Goal: Obtain resource: Download file/media

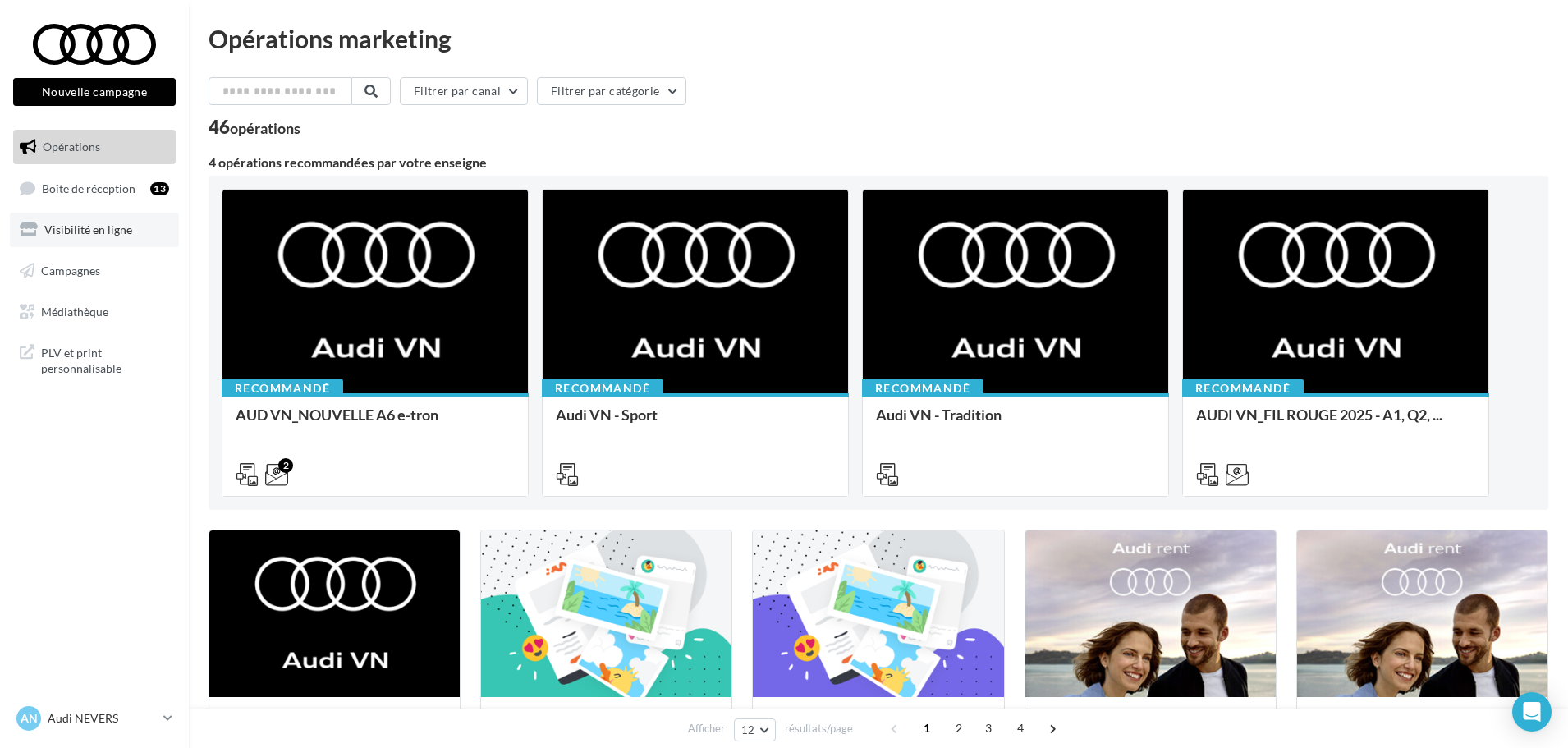
click at [85, 219] on link "Visibilité en ligne" at bounding box center [94, 229] width 169 height 34
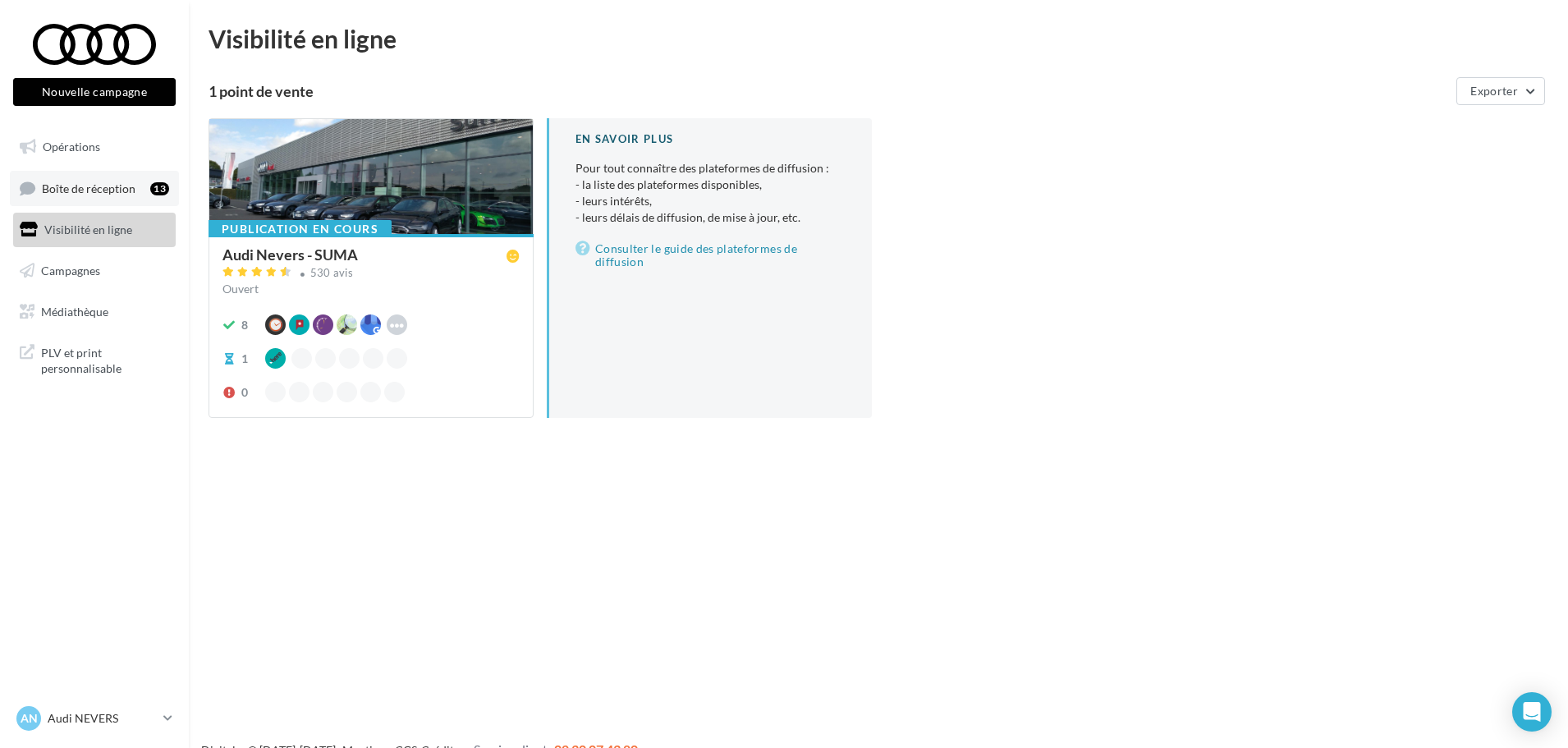
click at [114, 196] on link "Boîte de réception 13" at bounding box center [94, 188] width 169 height 35
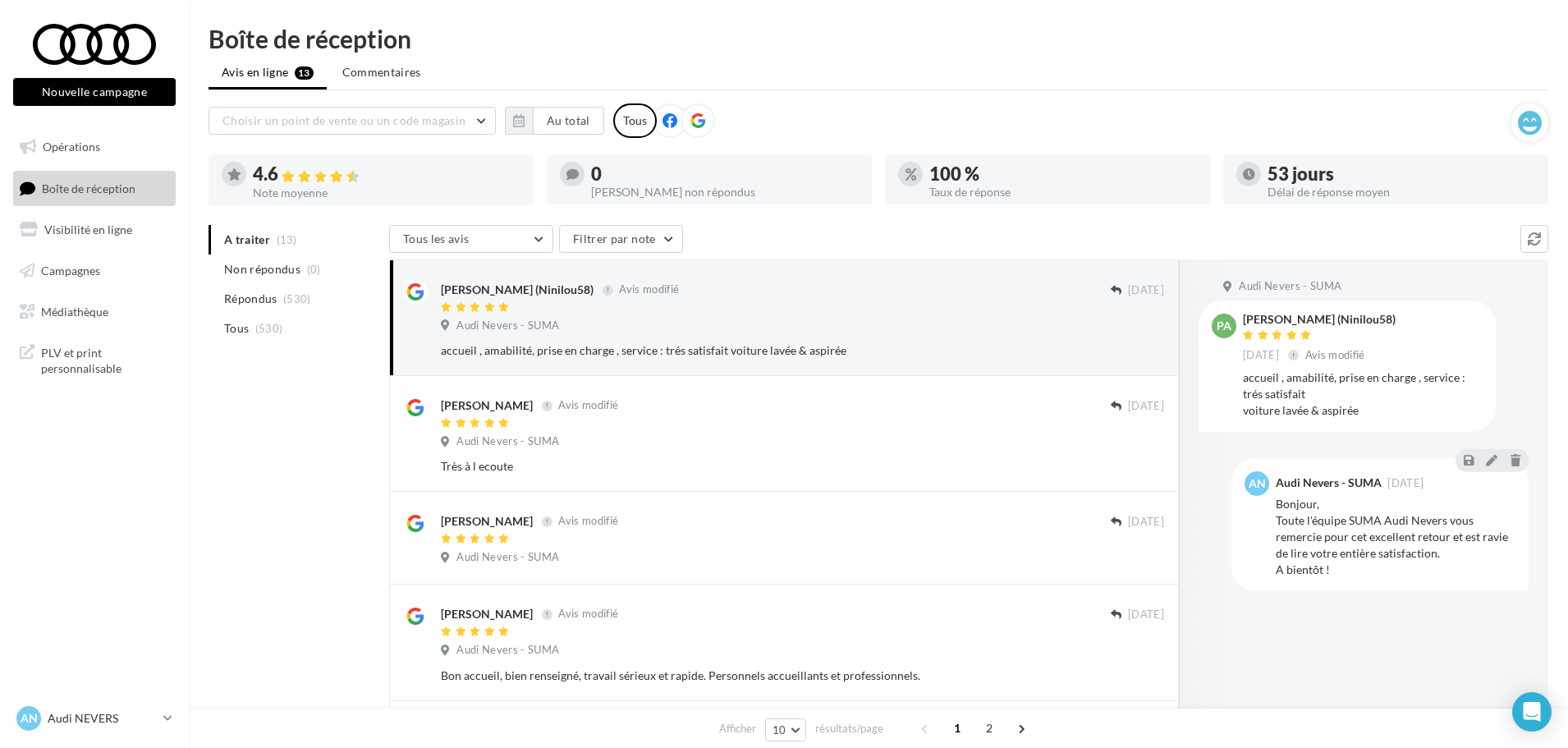
click at [702, 119] on icon at bounding box center [697, 121] width 15 height 15
click at [558, 120] on button "Au total" at bounding box center [569, 121] width 72 height 28
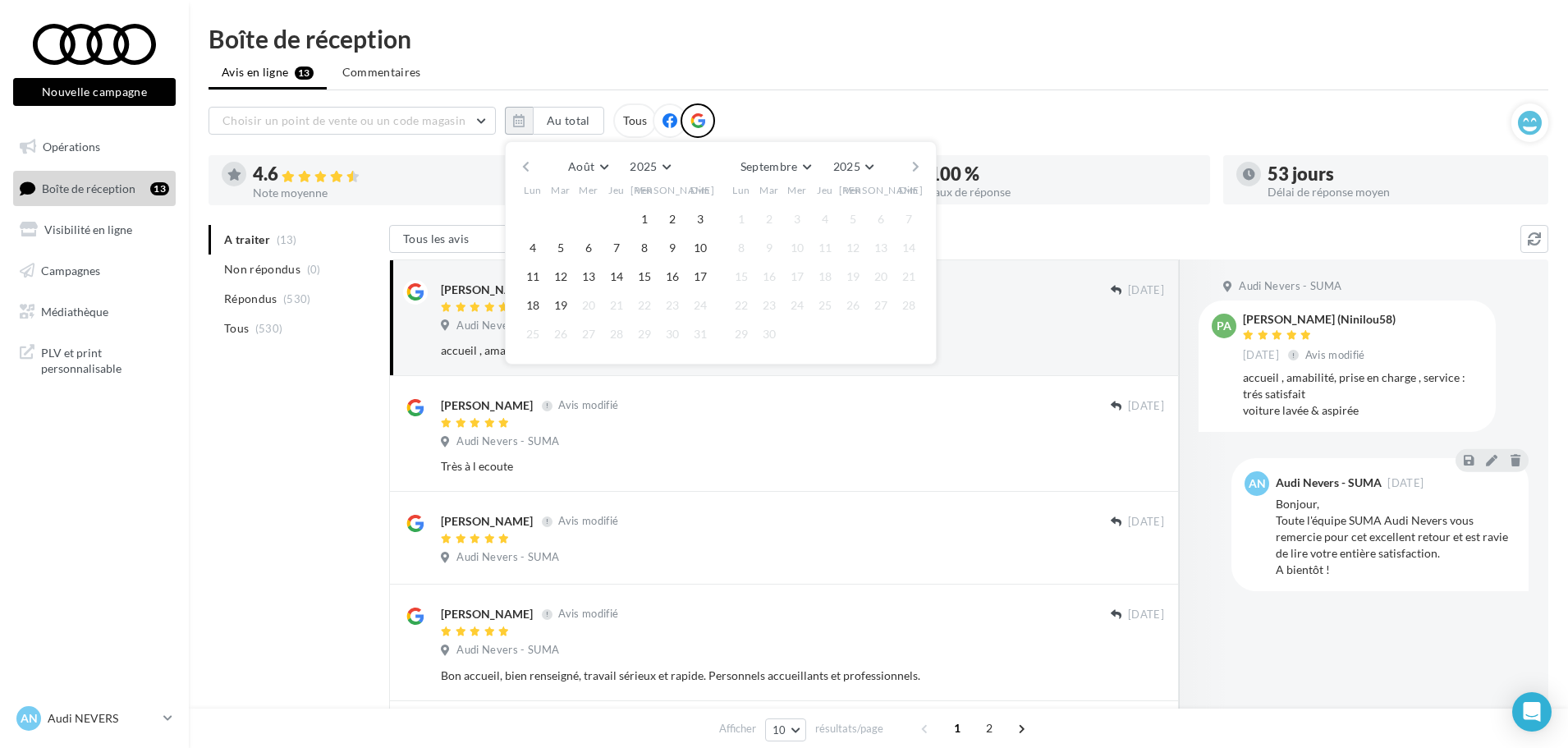
click at [522, 168] on button "button" at bounding box center [525, 166] width 14 height 23
click at [562, 220] on button "1" at bounding box center [560, 219] width 24 height 24
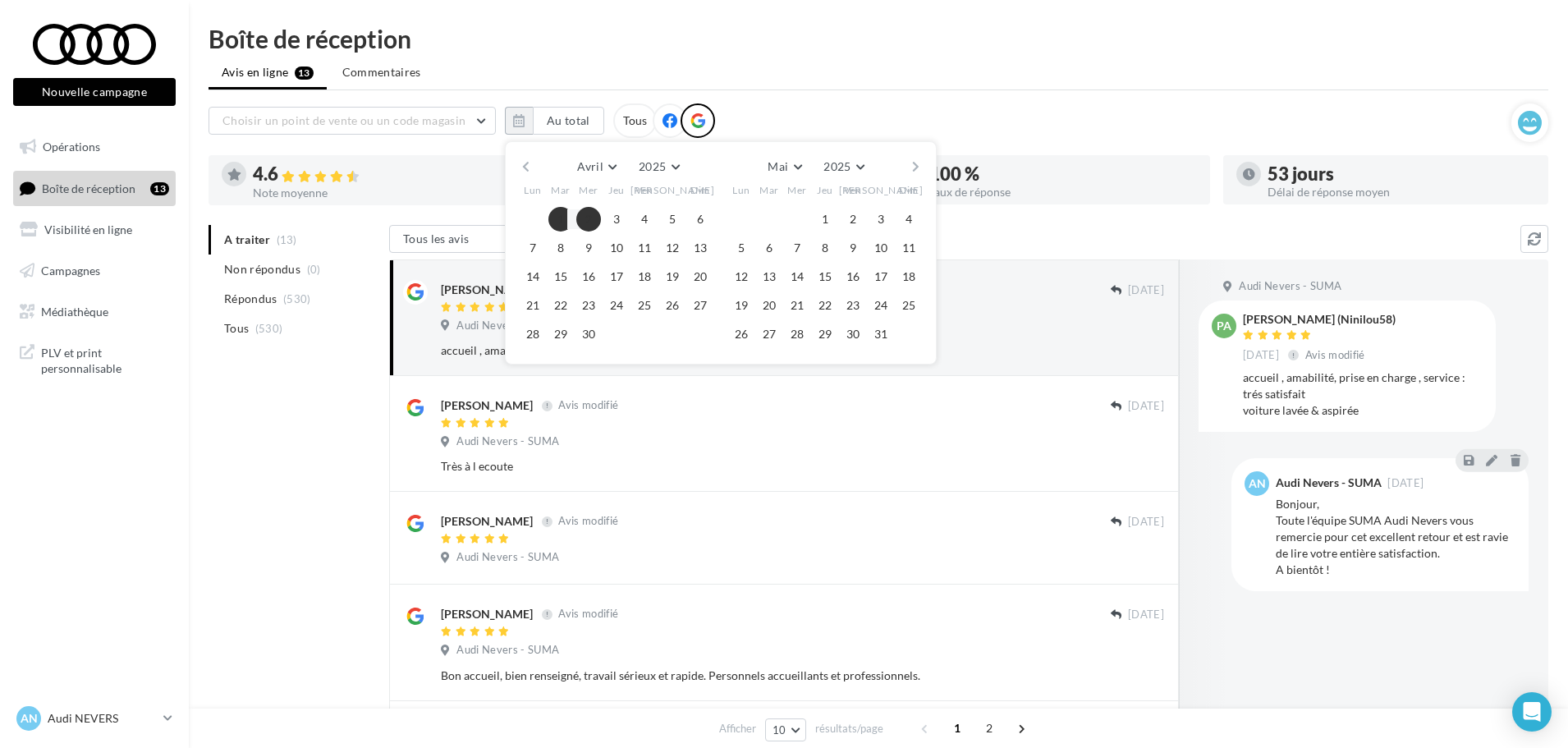
click at [912, 162] on button "button" at bounding box center [915, 166] width 14 height 23
click at [735, 296] on button "18" at bounding box center [741, 305] width 24 height 24
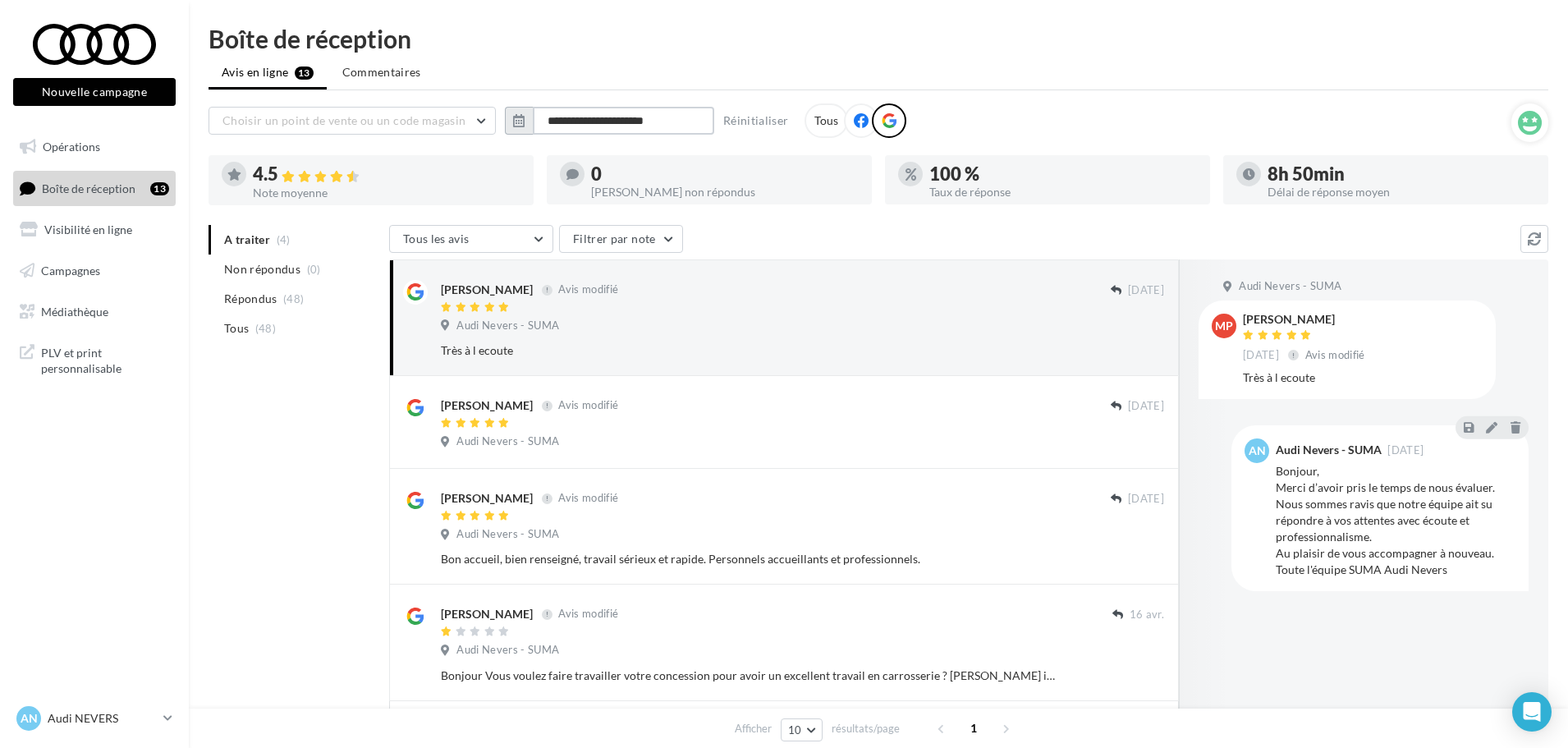
click at [695, 118] on input "**********" at bounding box center [624, 121] width 181 height 28
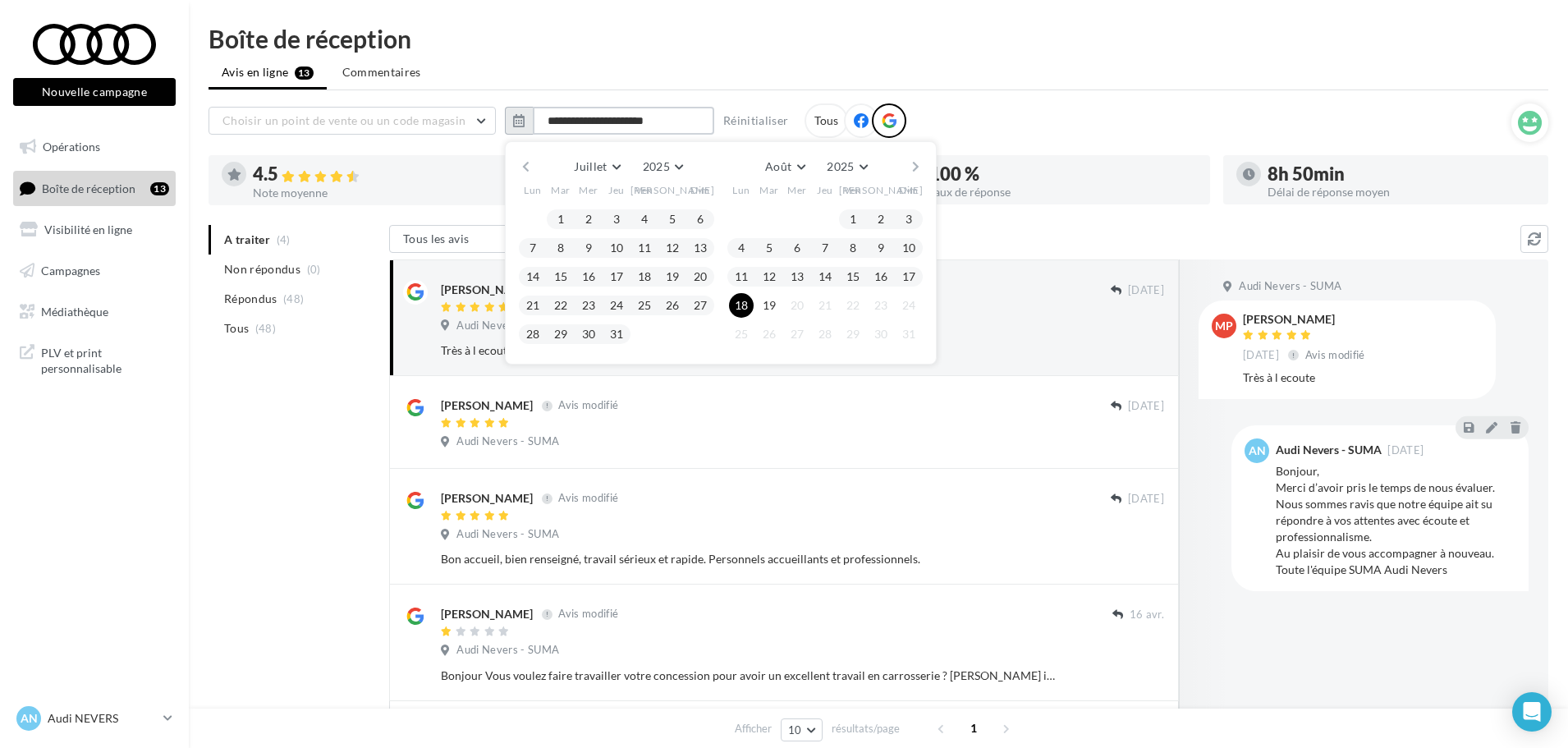
click at [631, 118] on input "**********" at bounding box center [624, 121] width 181 height 28
type input "**********"
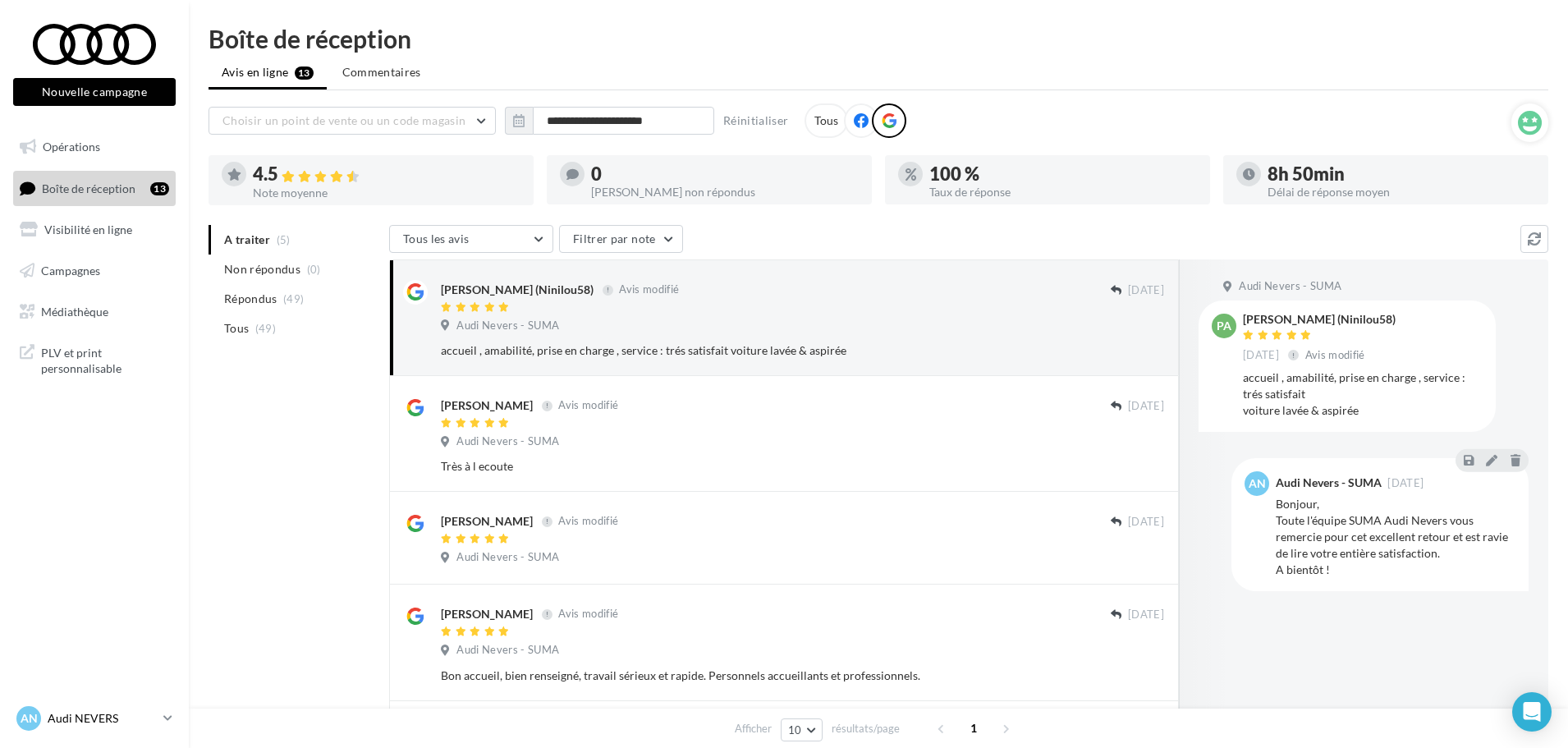
click at [169, 720] on icon at bounding box center [168, 717] width 9 height 14
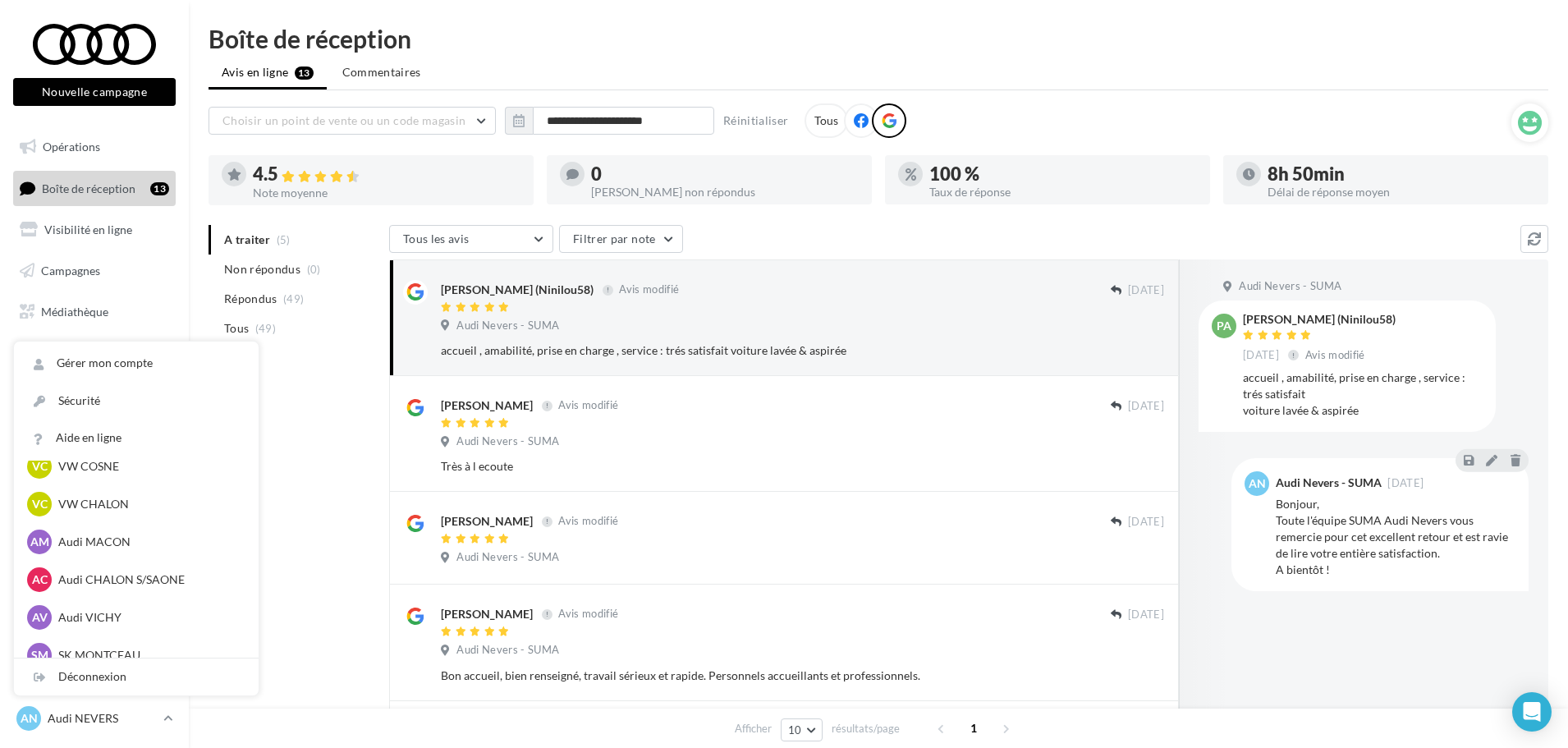
scroll to position [821, 0]
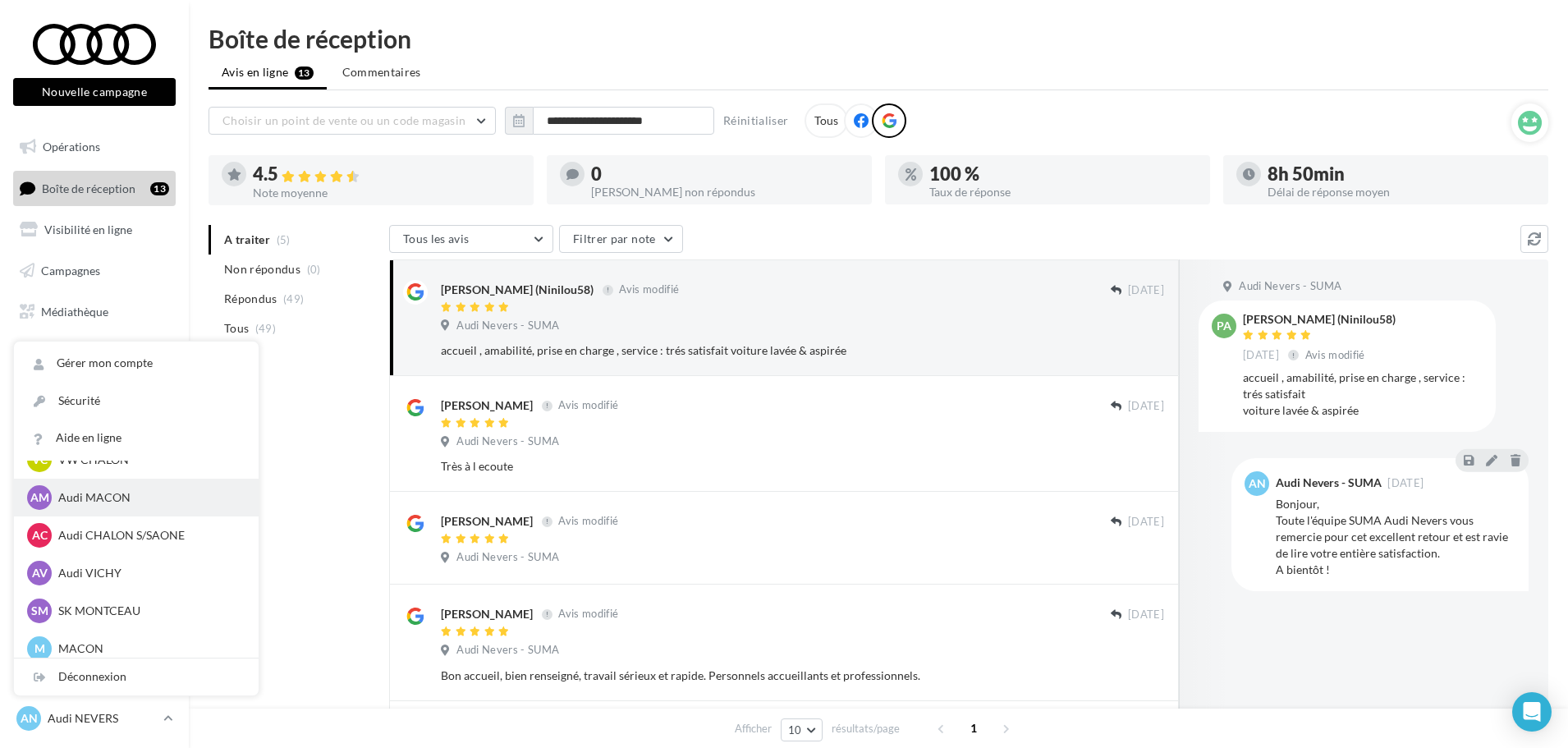
click at [145, 492] on p "Audi MACON" at bounding box center [148, 498] width 180 height 16
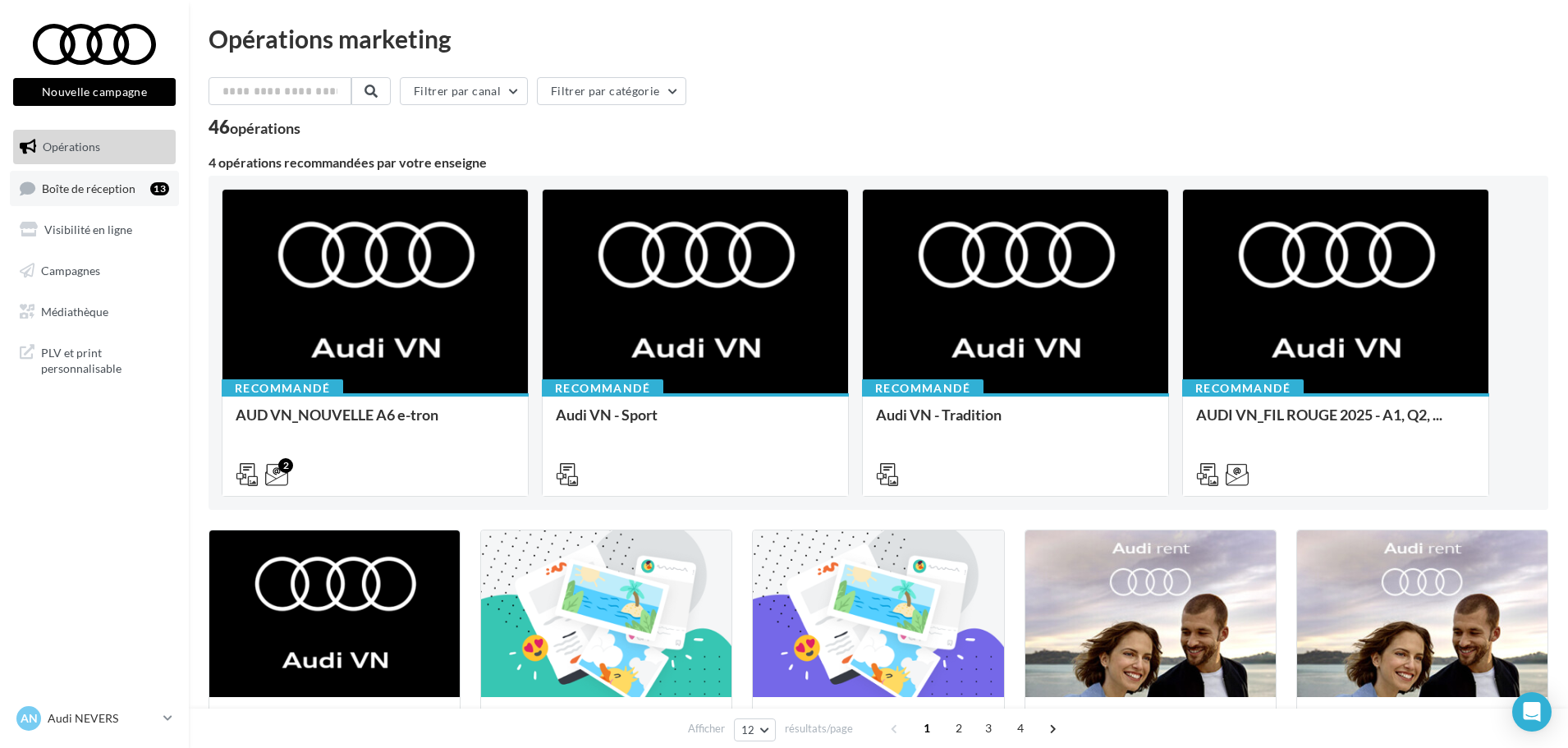
click at [84, 189] on span "Boîte de réception" at bounding box center [88, 187] width 93 height 14
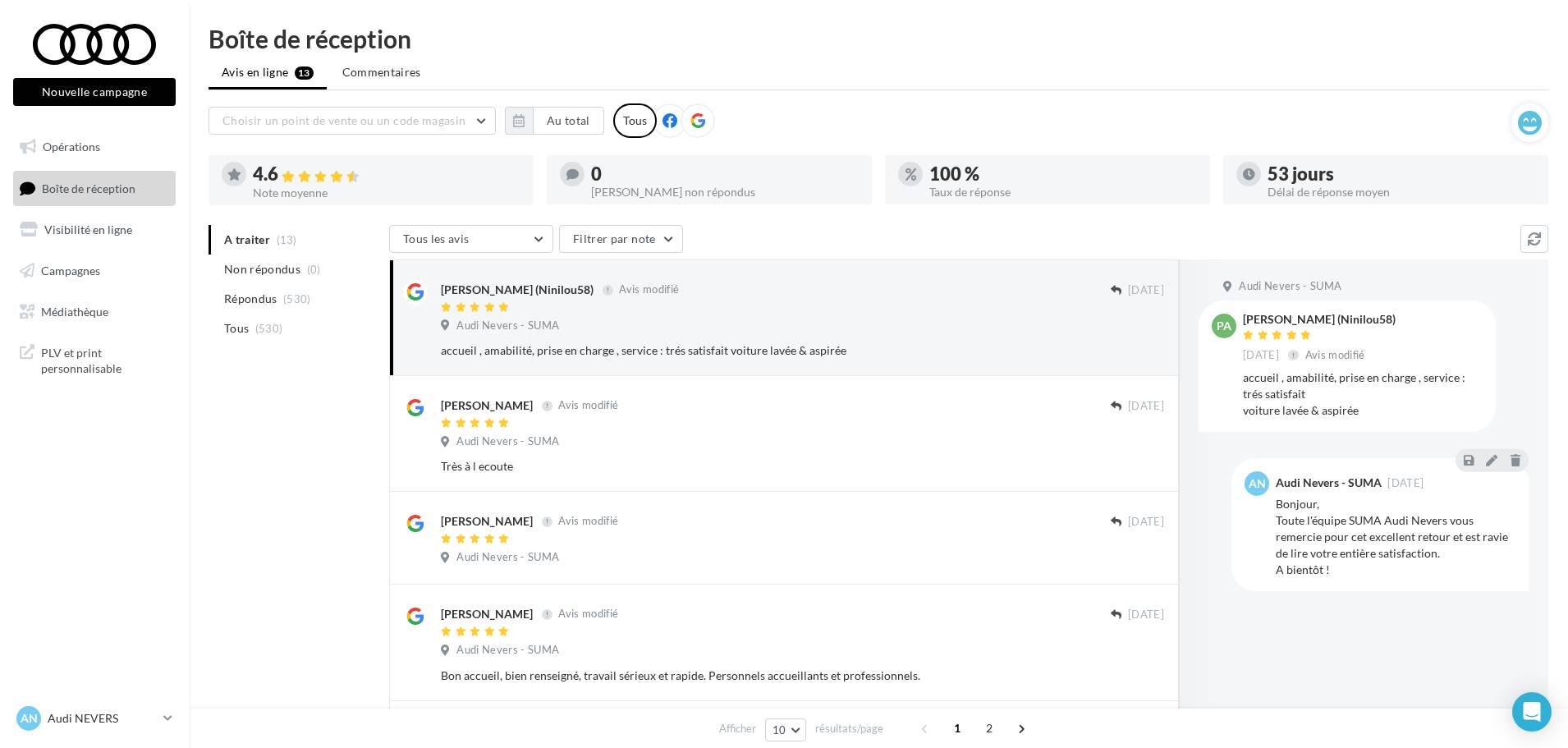
click at [696, 121] on icon at bounding box center [697, 121] width 15 height 15
click at [560, 121] on button "Au total" at bounding box center [569, 121] width 72 height 28
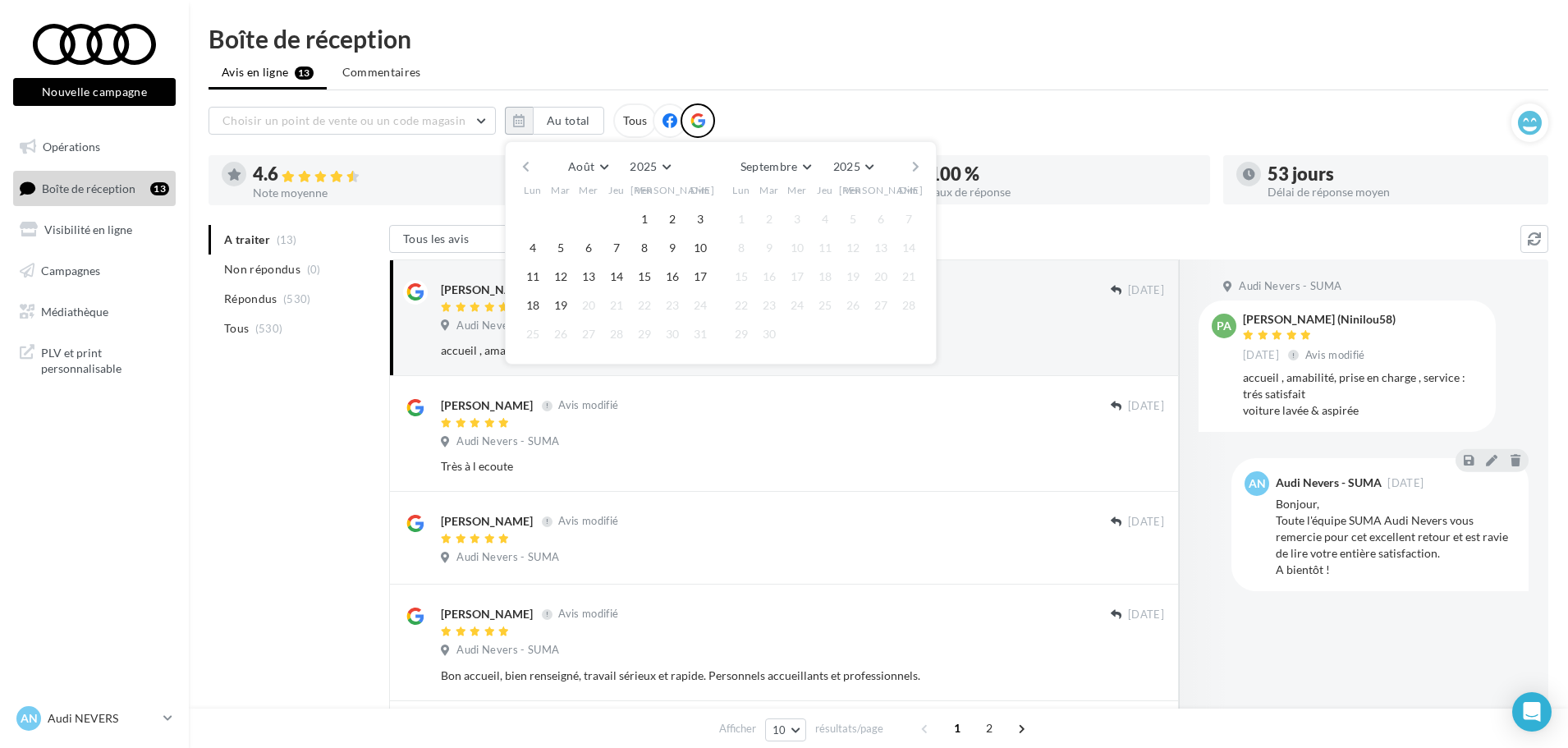
click at [522, 168] on button "button" at bounding box center [525, 166] width 14 height 23
click at [524, 168] on button "button" at bounding box center [525, 166] width 14 height 23
click at [568, 214] on button "1" at bounding box center [560, 219] width 24 height 24
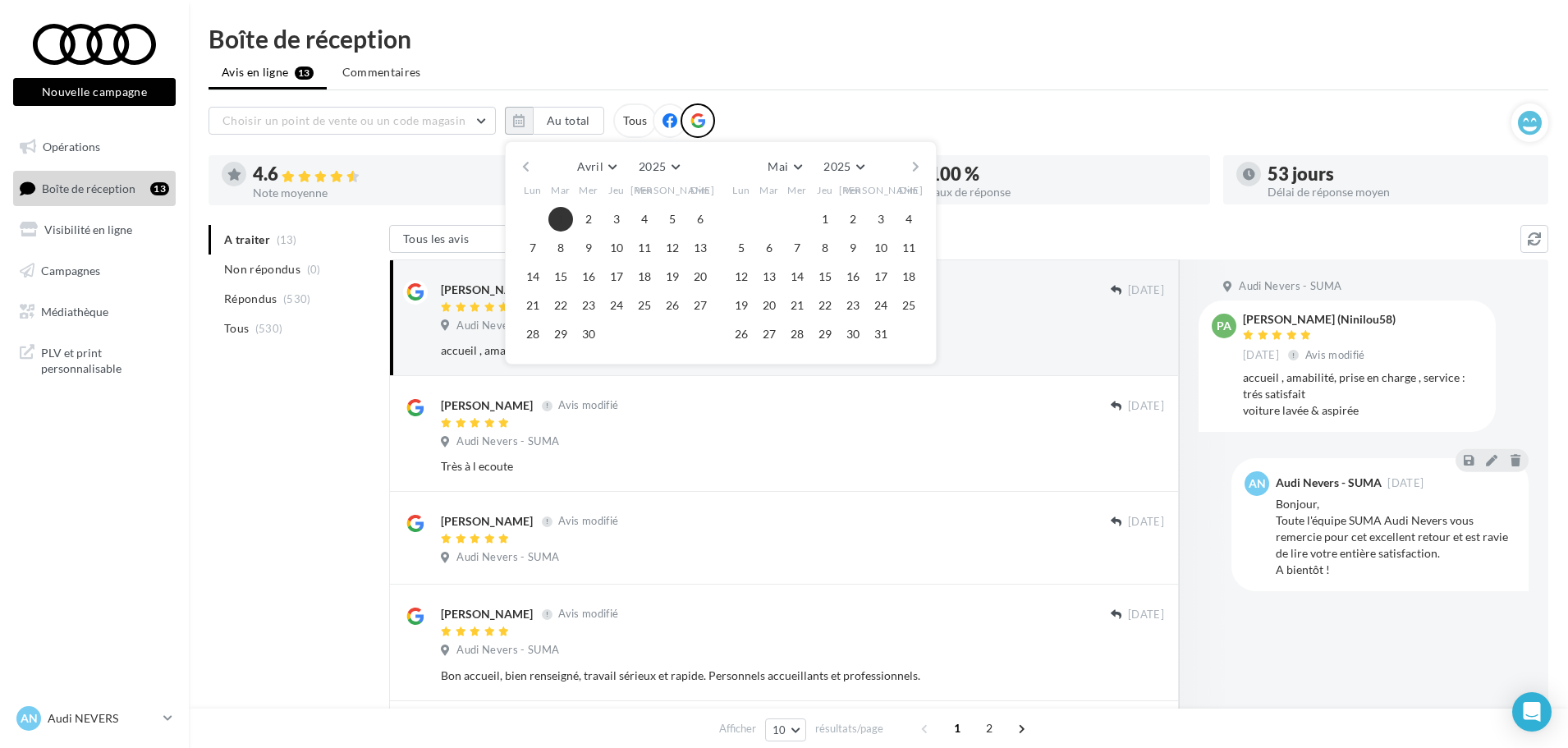
click at [919, 168] on button "button" at bounding box center [915, 166] width 14 height 23
click at [918, 168] on button "button" at bounding box center [915, 166] width 14 height 23
click at [741, 306] on button "18" at bounding box center [741, 305] width 24 height 24
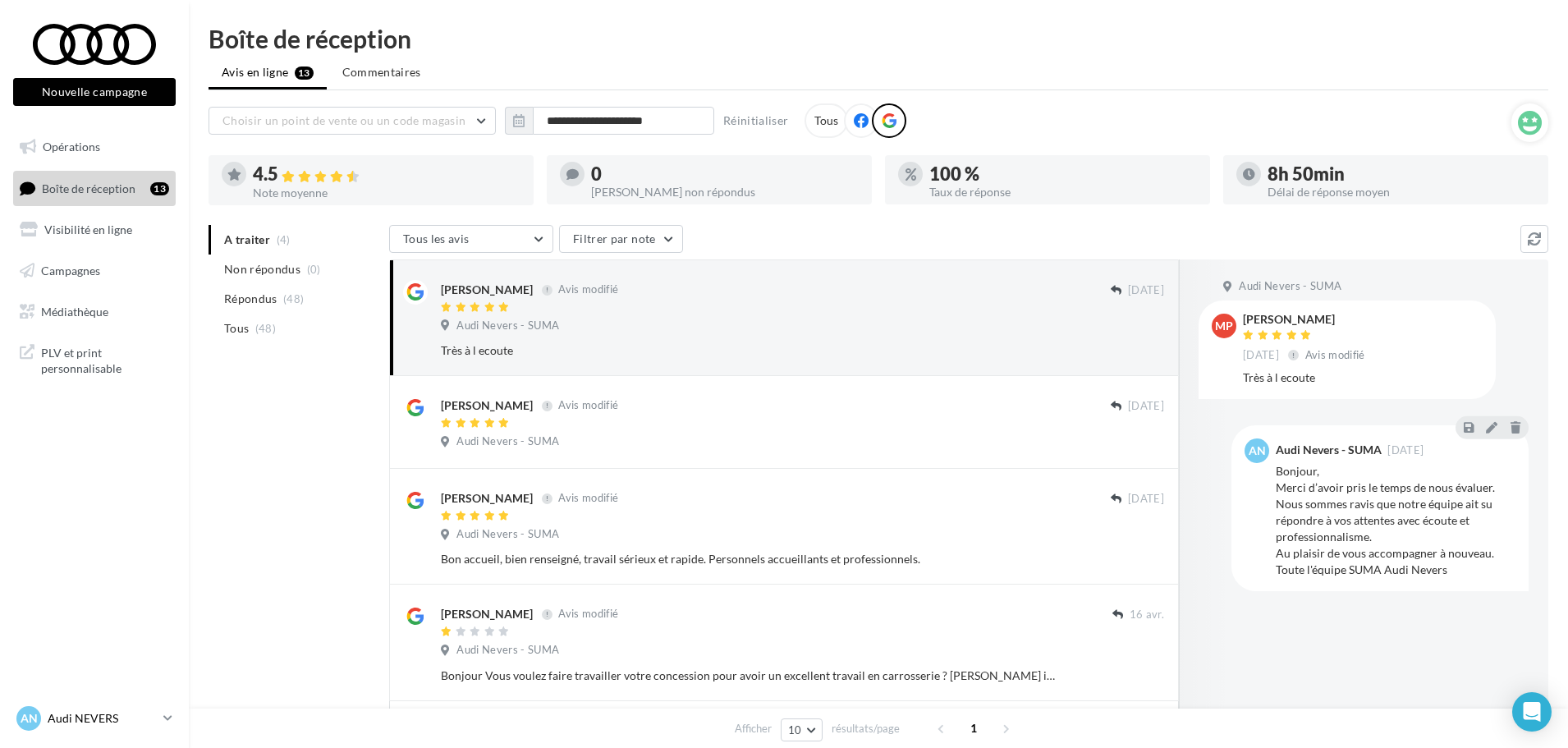
click at [162, 714] on link "AN Audi NEVERS audi-neve-dup" at bounding box center [93, 718] width 162 height 31
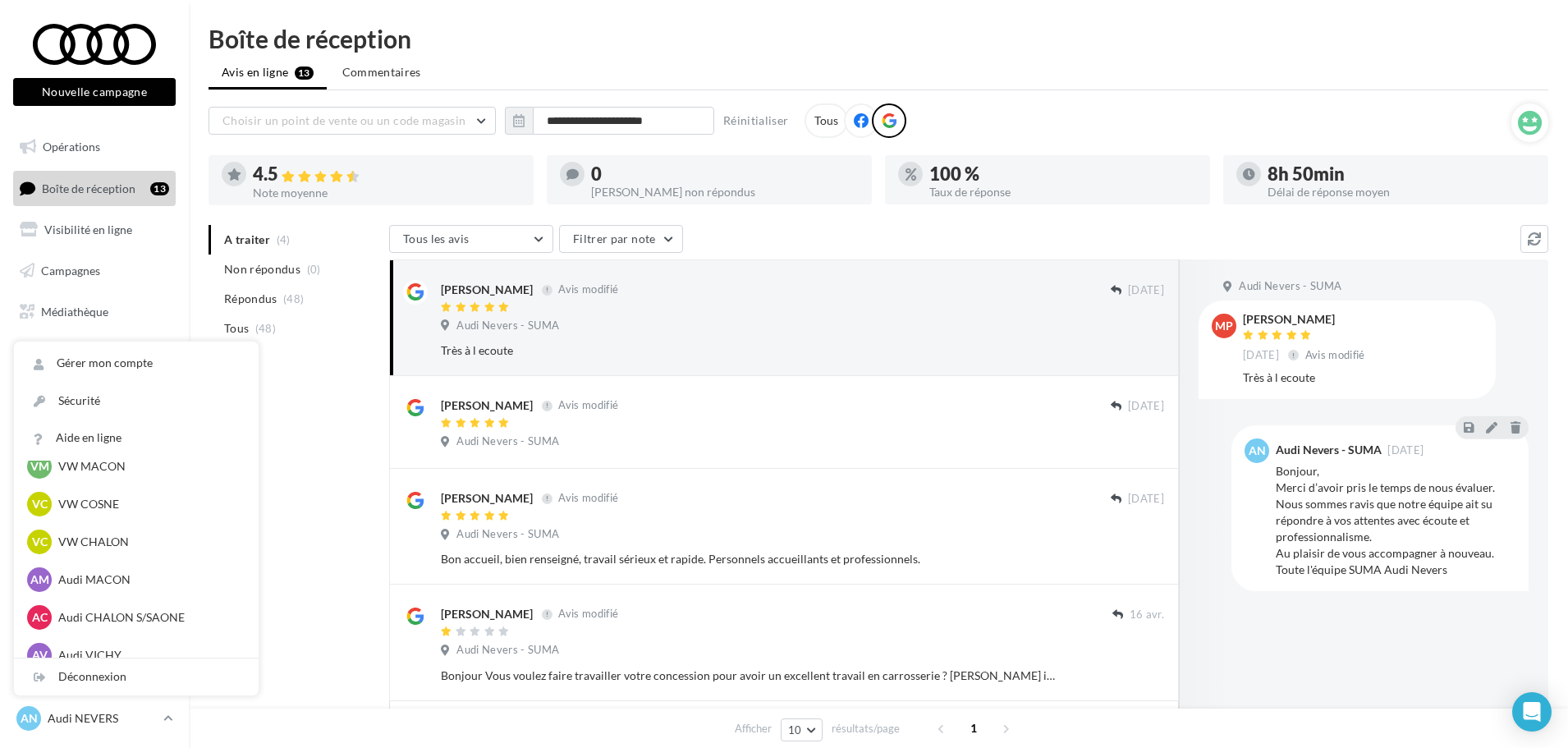
scroll to position [821, 0]
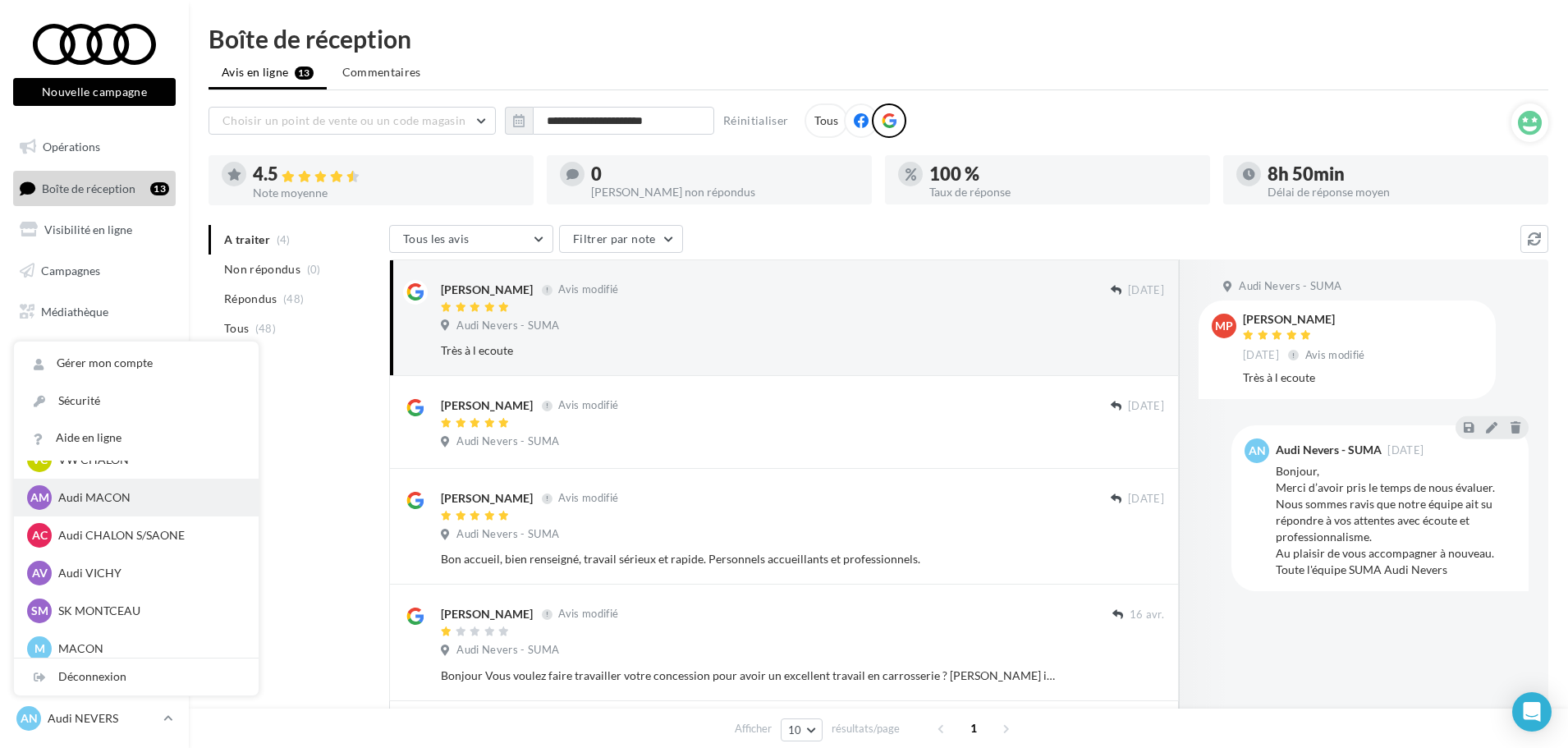
click at [116, 505] on p "Audi MACON" at bounding box center [148, 498] width 180 height 16
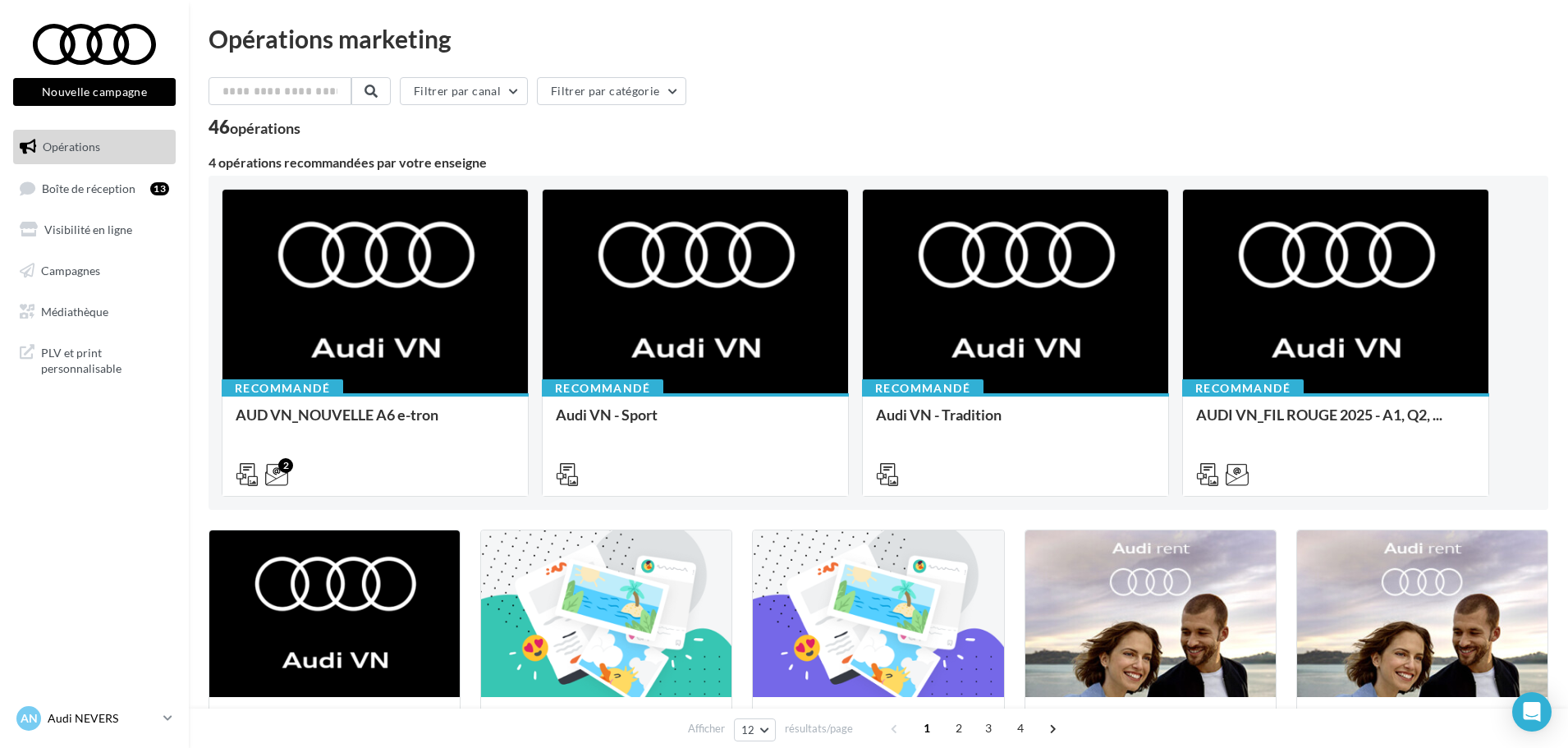
click at [95, 727] on div "AN Audi NEVERS audi-neve-dup" at bounding box center [86, 718] width 141 height 24
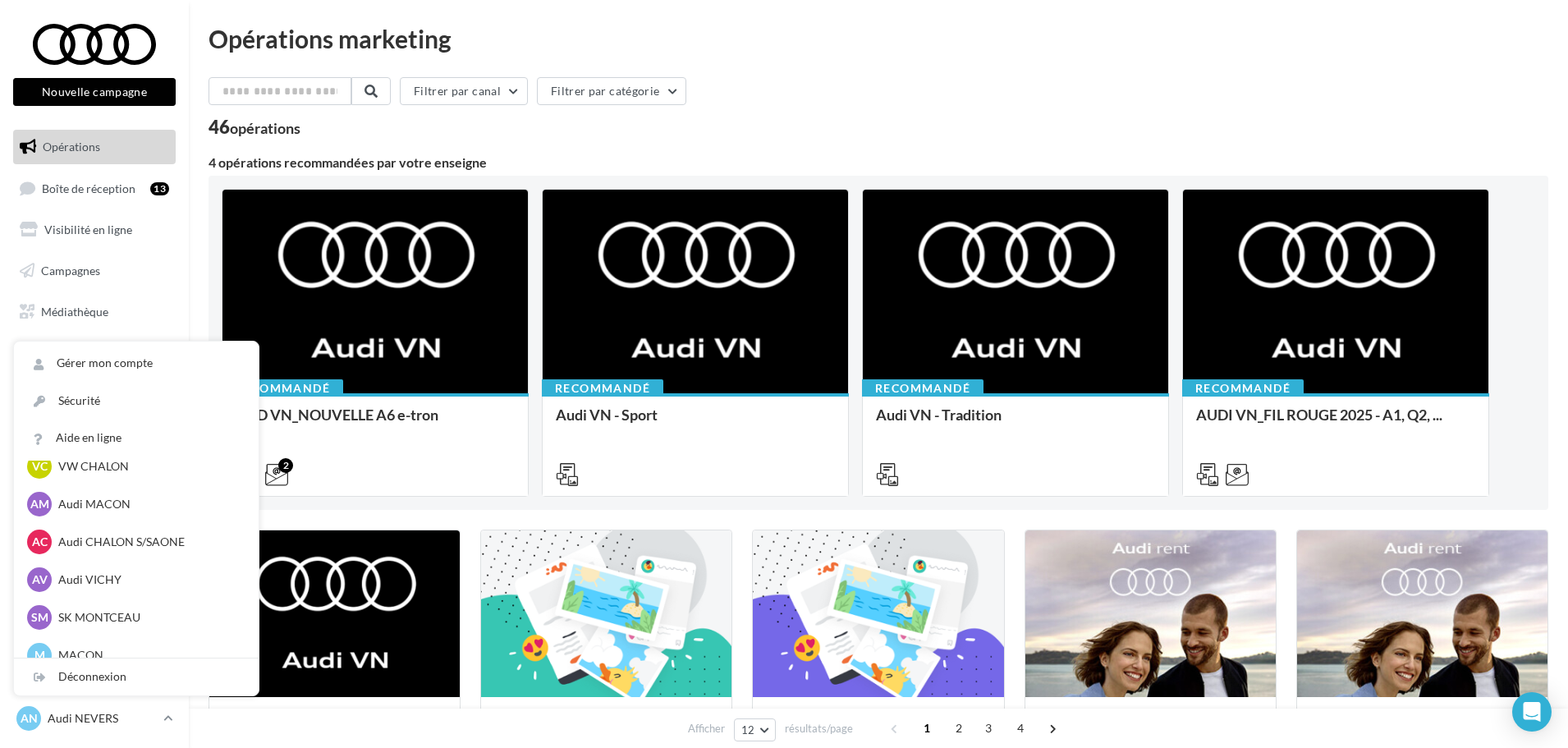
scroll to position [821, 0]
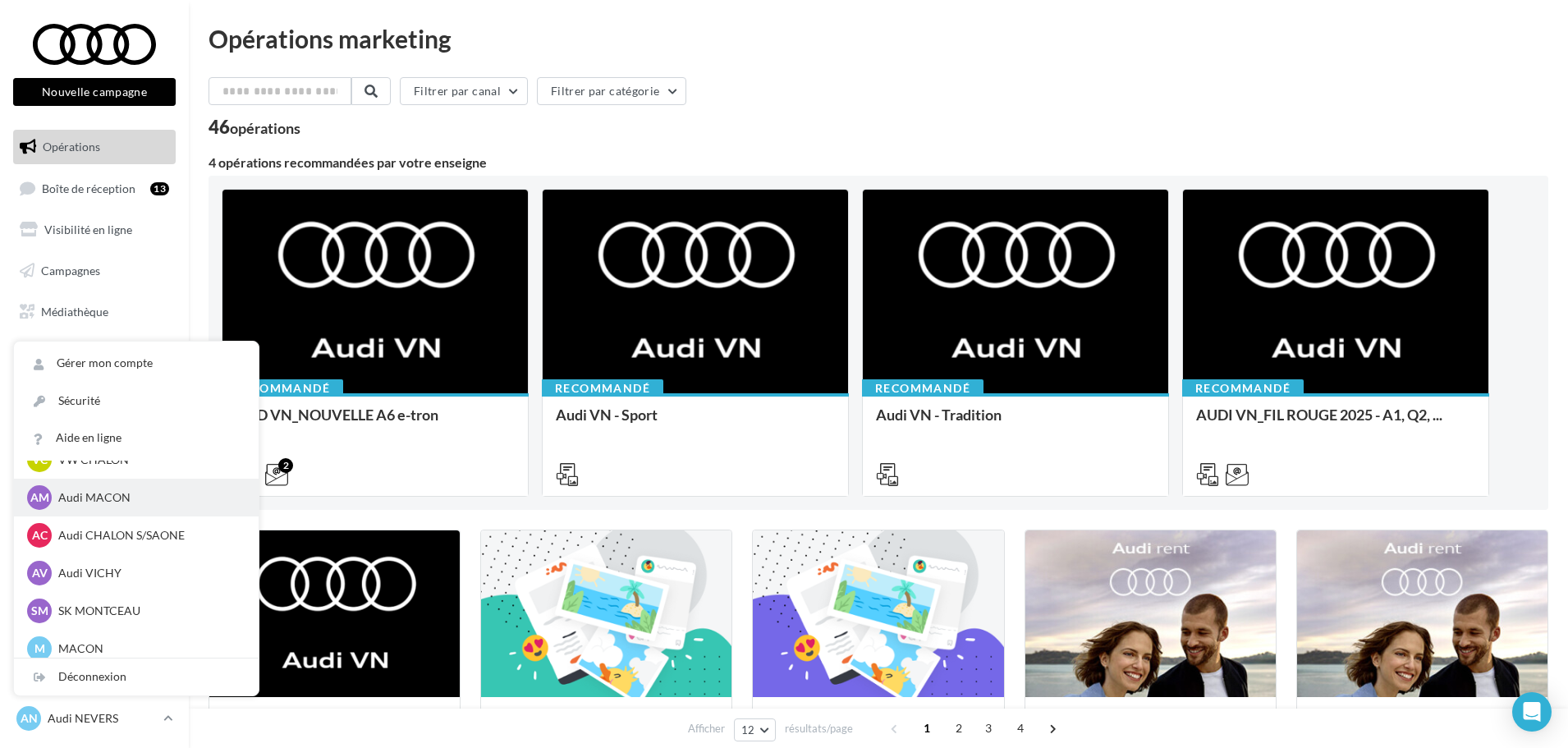
click at [93, 495] on p "Audi MACON" at bounding box center [148, 498] width 180 height 16
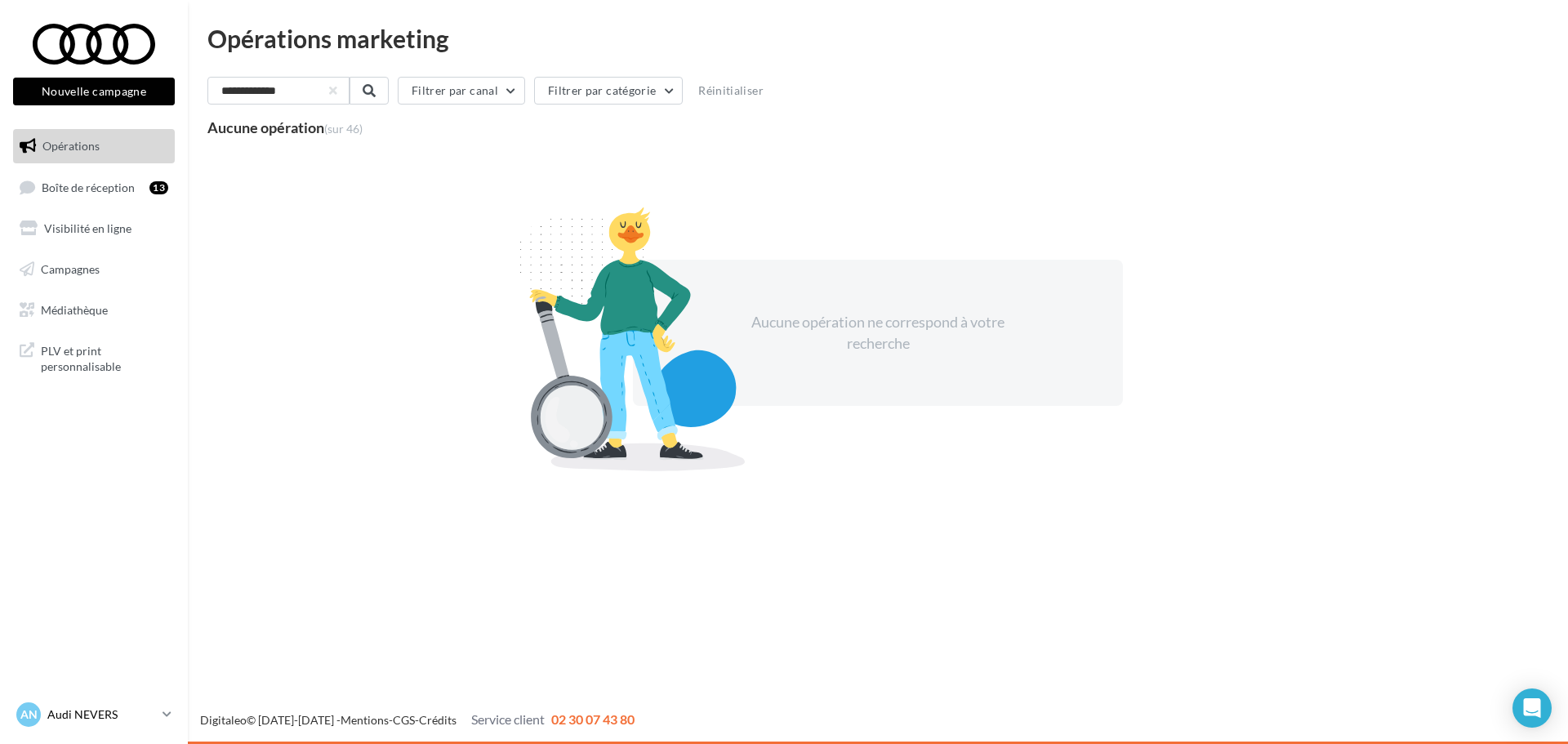
click at [165, 713] on icon at bounding box center [167, 713] width 9 height 14
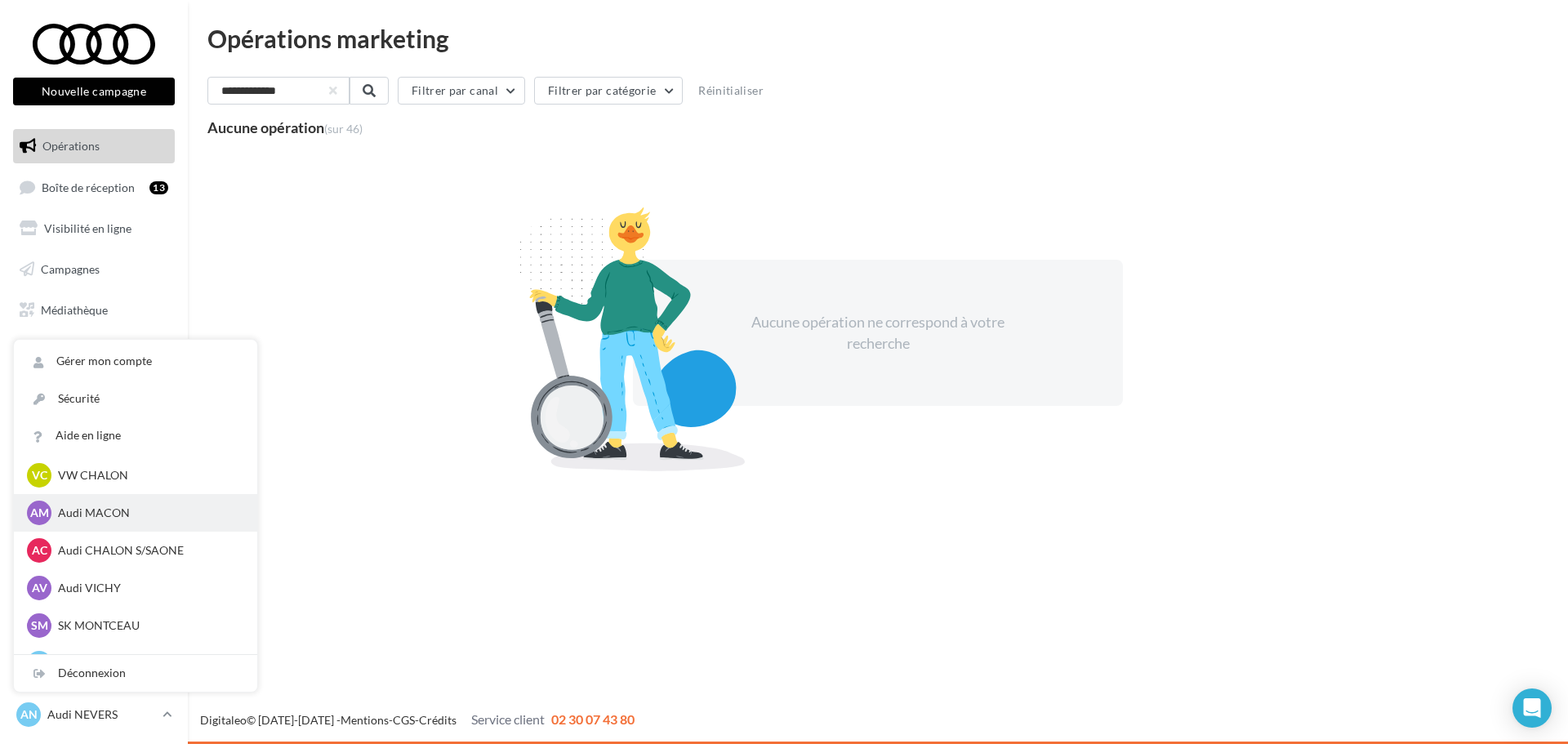
scroll to position [816, 0]
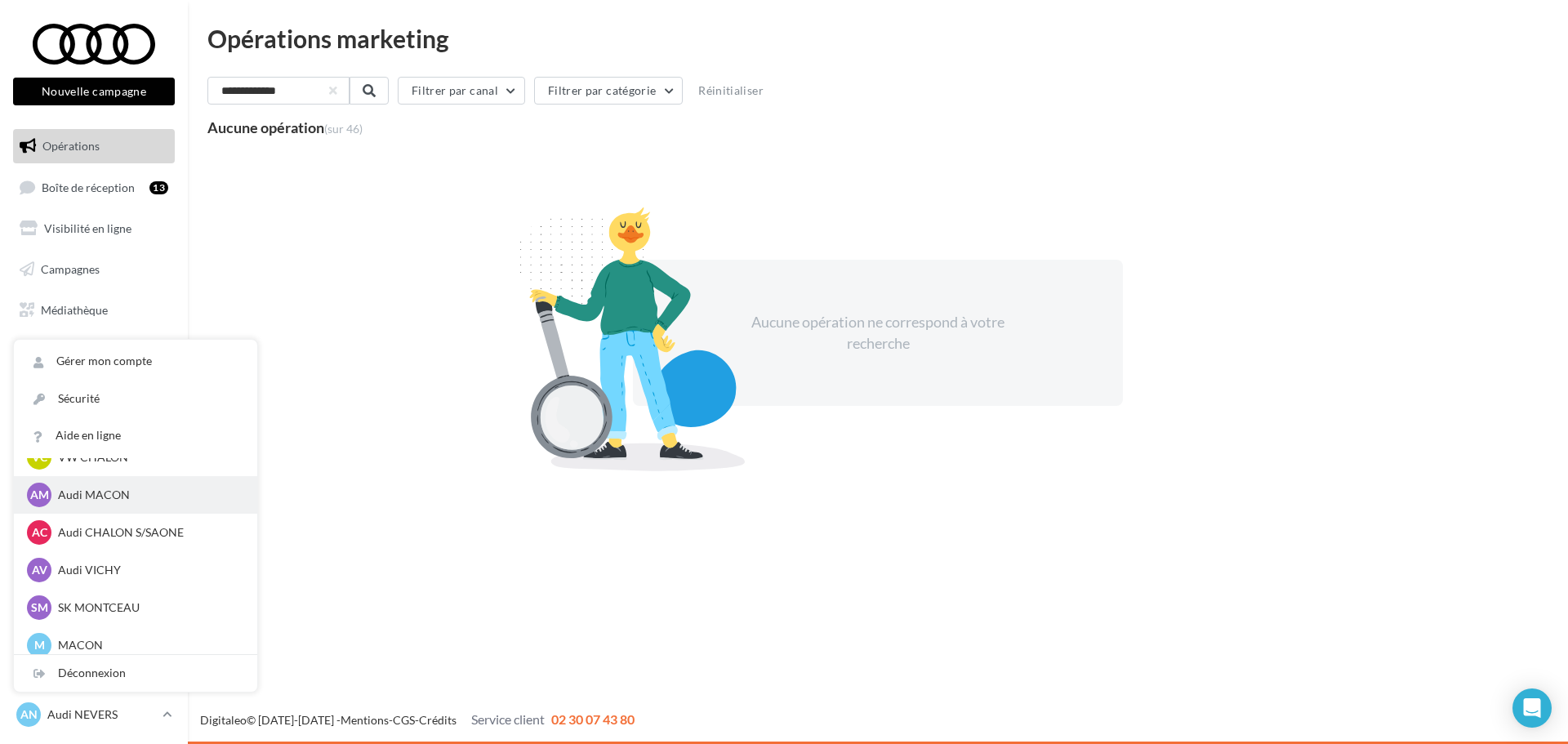
click at [151, 495] on p "Audi MACON" at bounding box center [147, 495] width 180 height 16
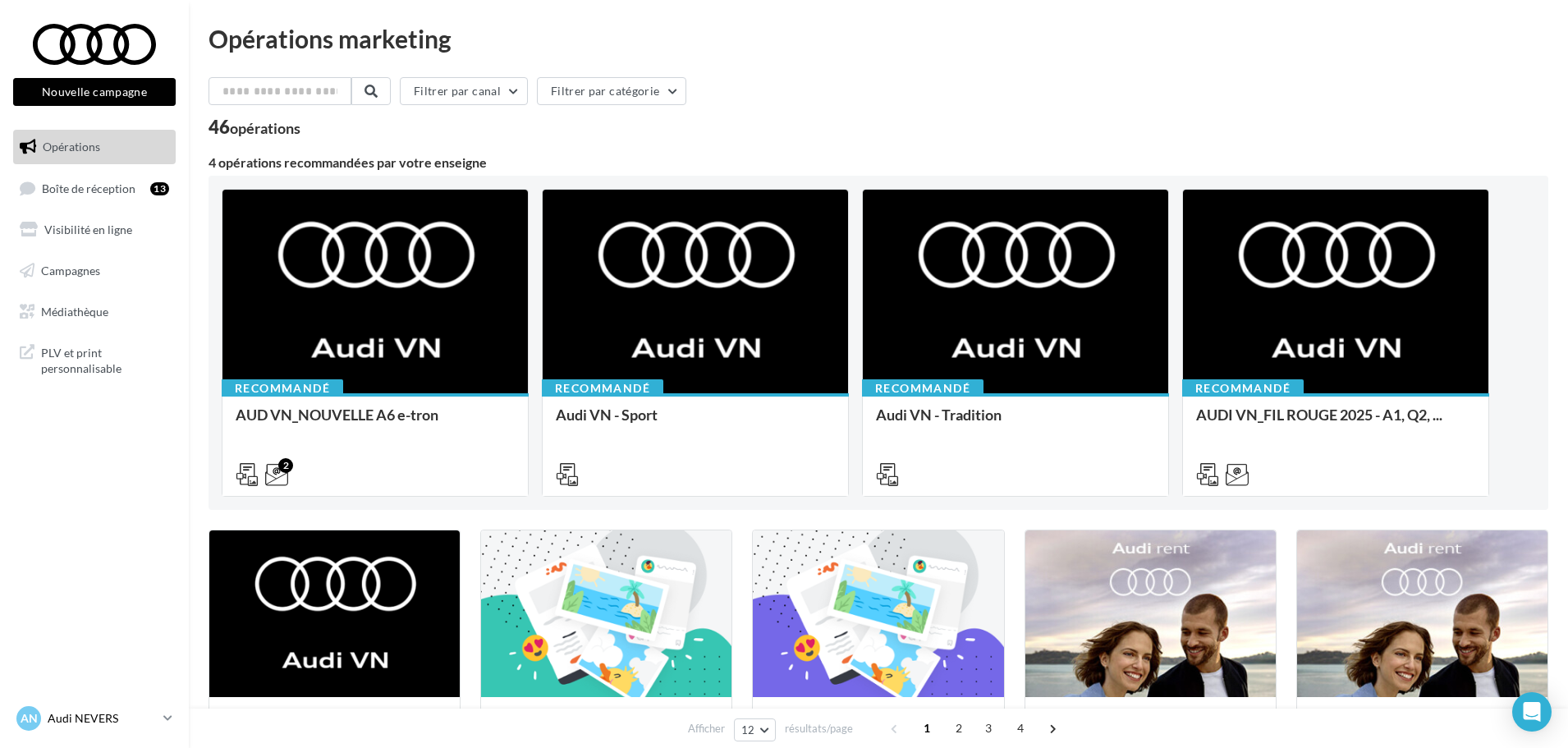
click at [170, 723] on icon at bounding box center [168, 717] width 9 height 14
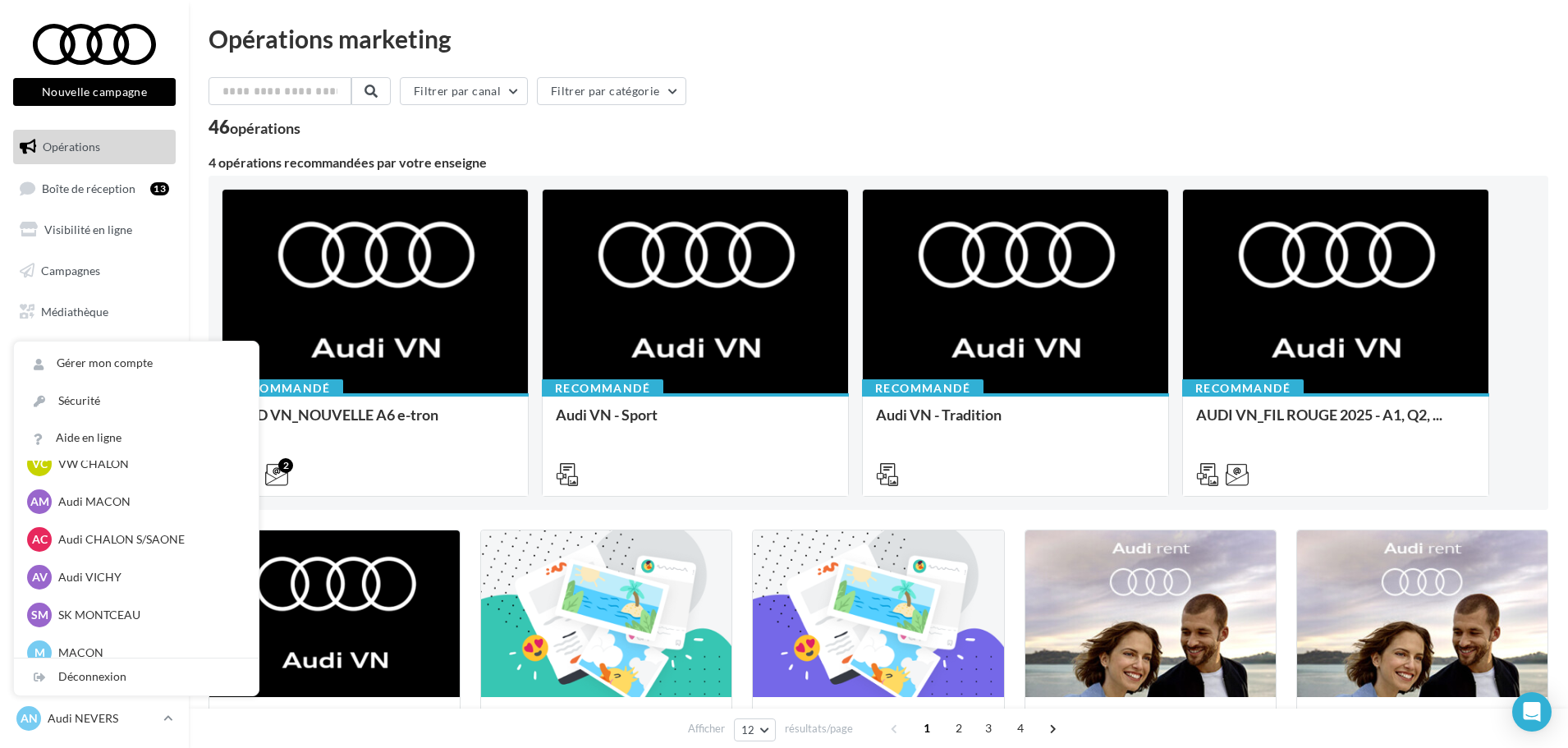
scroll to position [821, 0]
click at [91, 539] on p "Audi CHALON S/SAONE" at bounding box center [148, 535] width 180 height 16
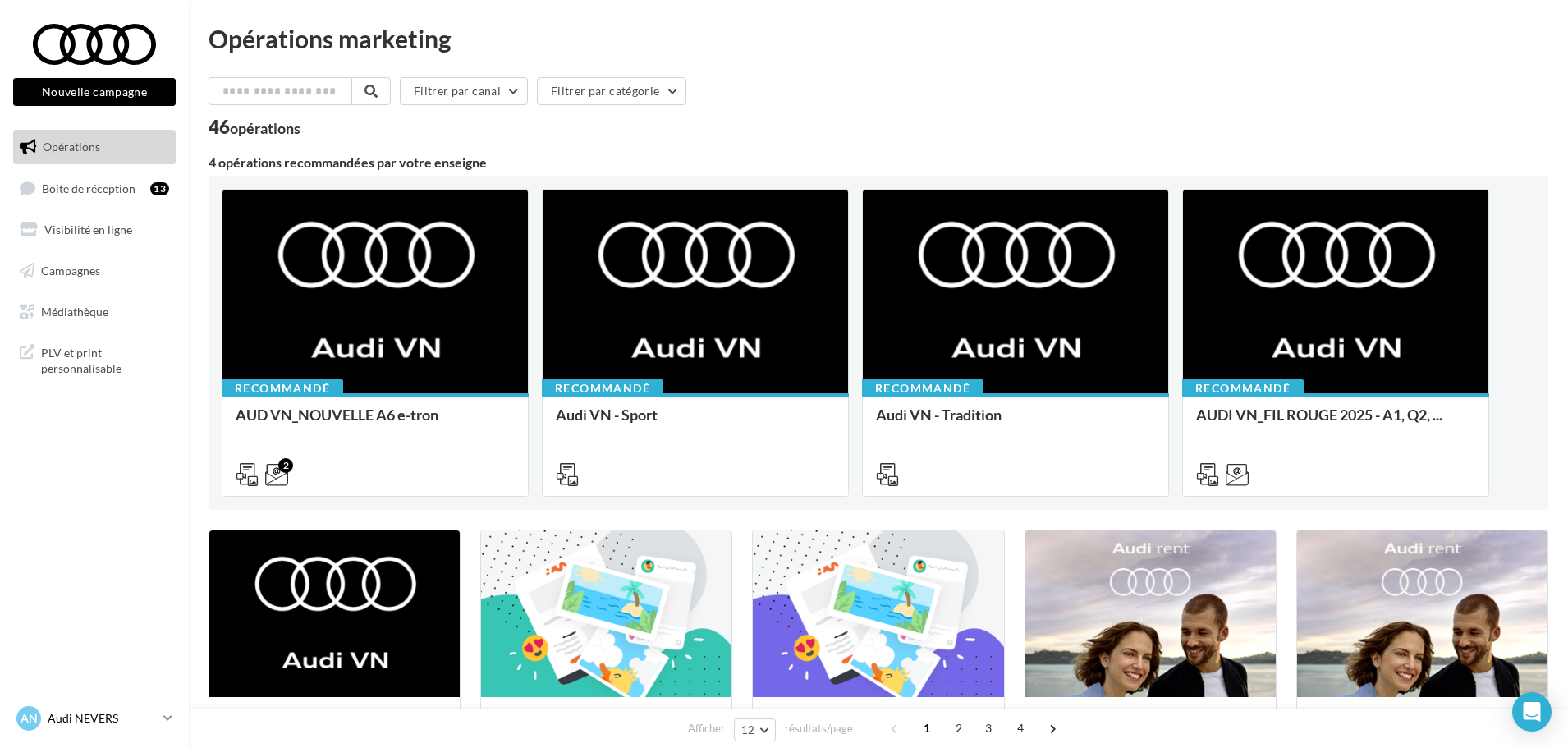
click at [31, 716] on span "AN" at bounding box center [29, 718] width 17 height 16
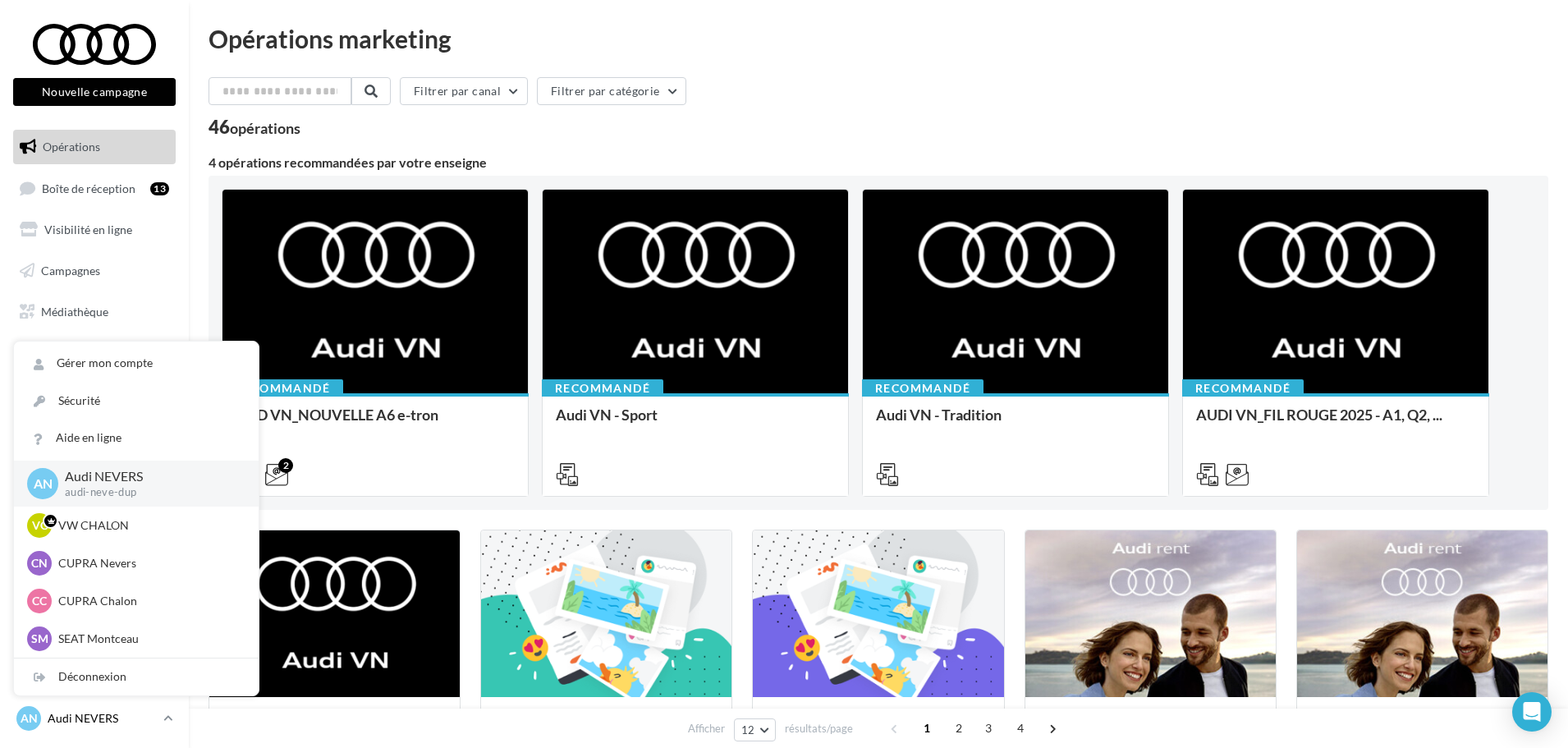
click at [31, 716] on span "AN" at bounding box center [29, 718] width 17 height 16
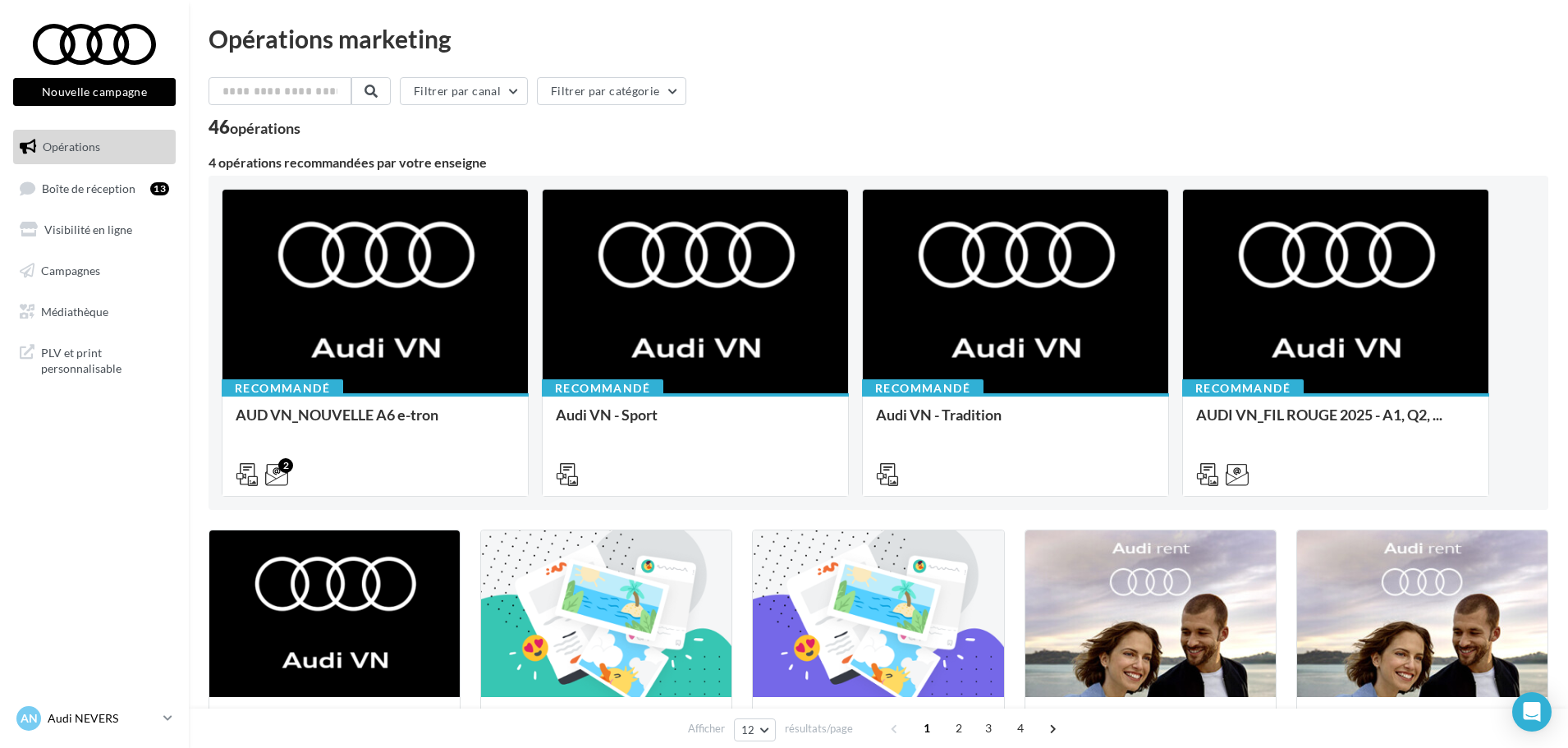
click at [98, 717] on p "Audi NEVERS" at bounding box center [102, 718] width 109 height 16
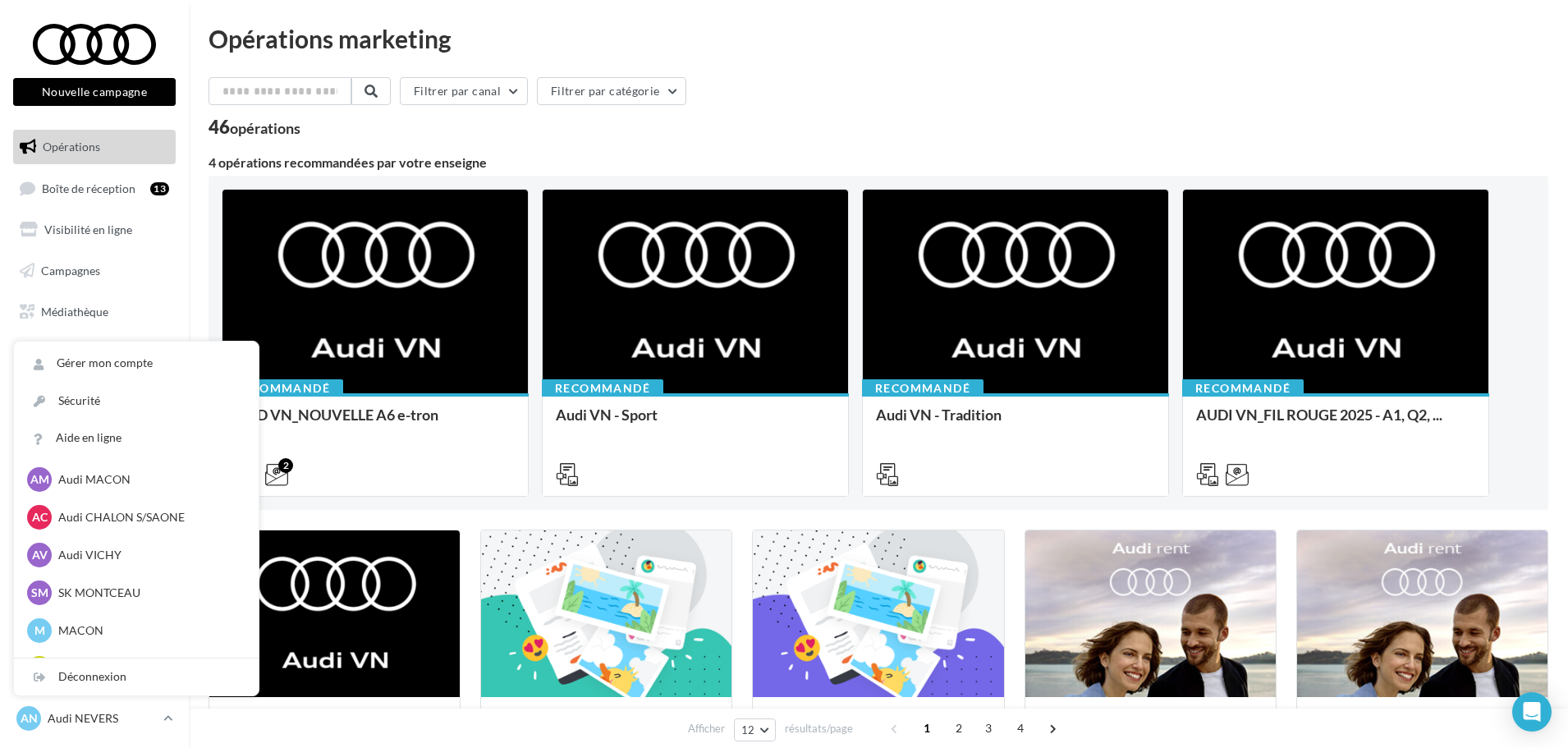
scroll to position [836, 0]
click at [102, 559] on p "Audi VICHY" at bounding box center [148, 559] width 180 height 16
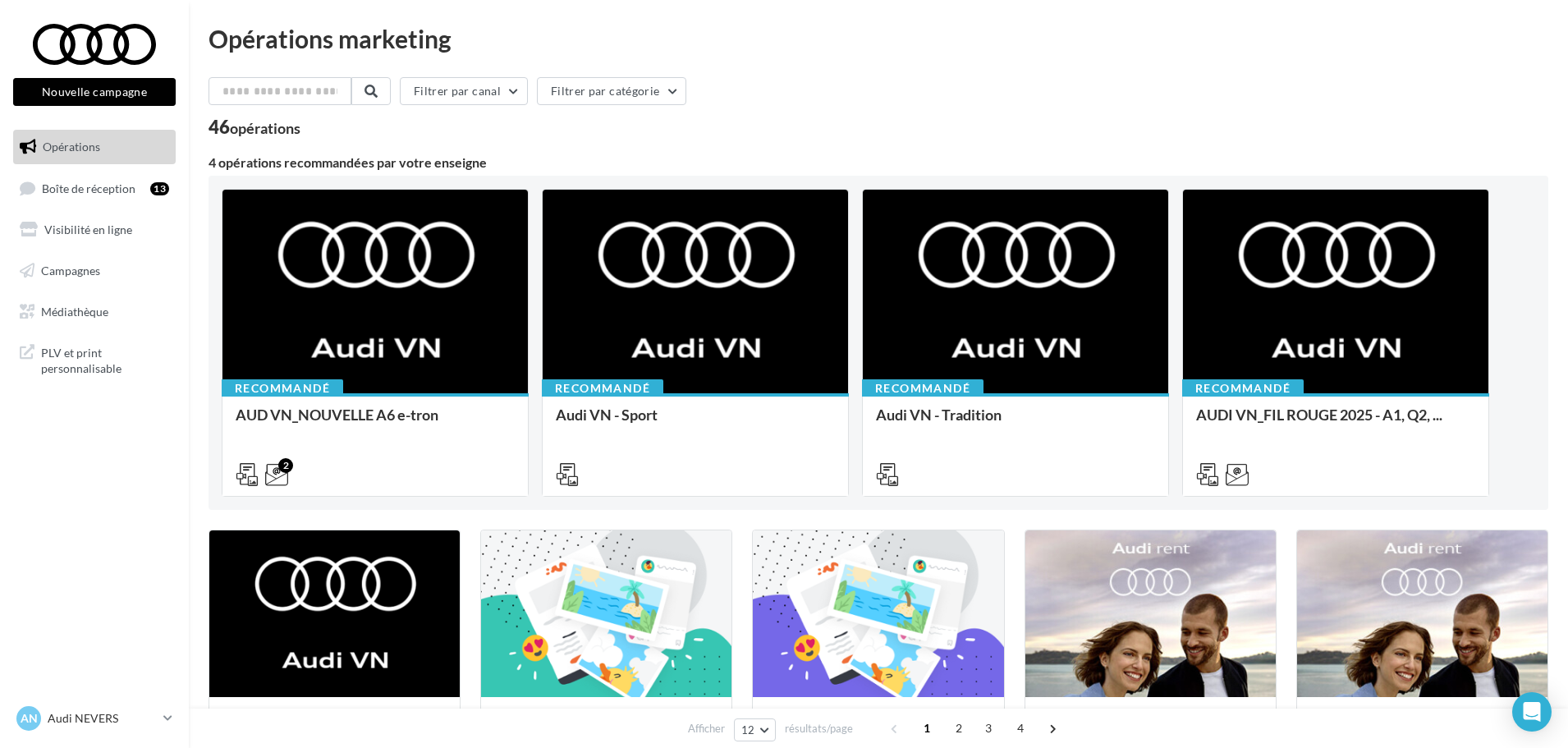
drag, startPoint x: 63, startPoint y: 599, endPoint x: 64, endPoint y: 636, distance: 37.0
click at [64, 636] on nav "Nouvelle campagne Nouvelle campagne Opérations Boîte de réception 13 Visibilité…" at bounding box center [94, 374] width 189 height 748
click at [21, 715] on span "AN" at bounding box center [29, 718] width 17 height 16
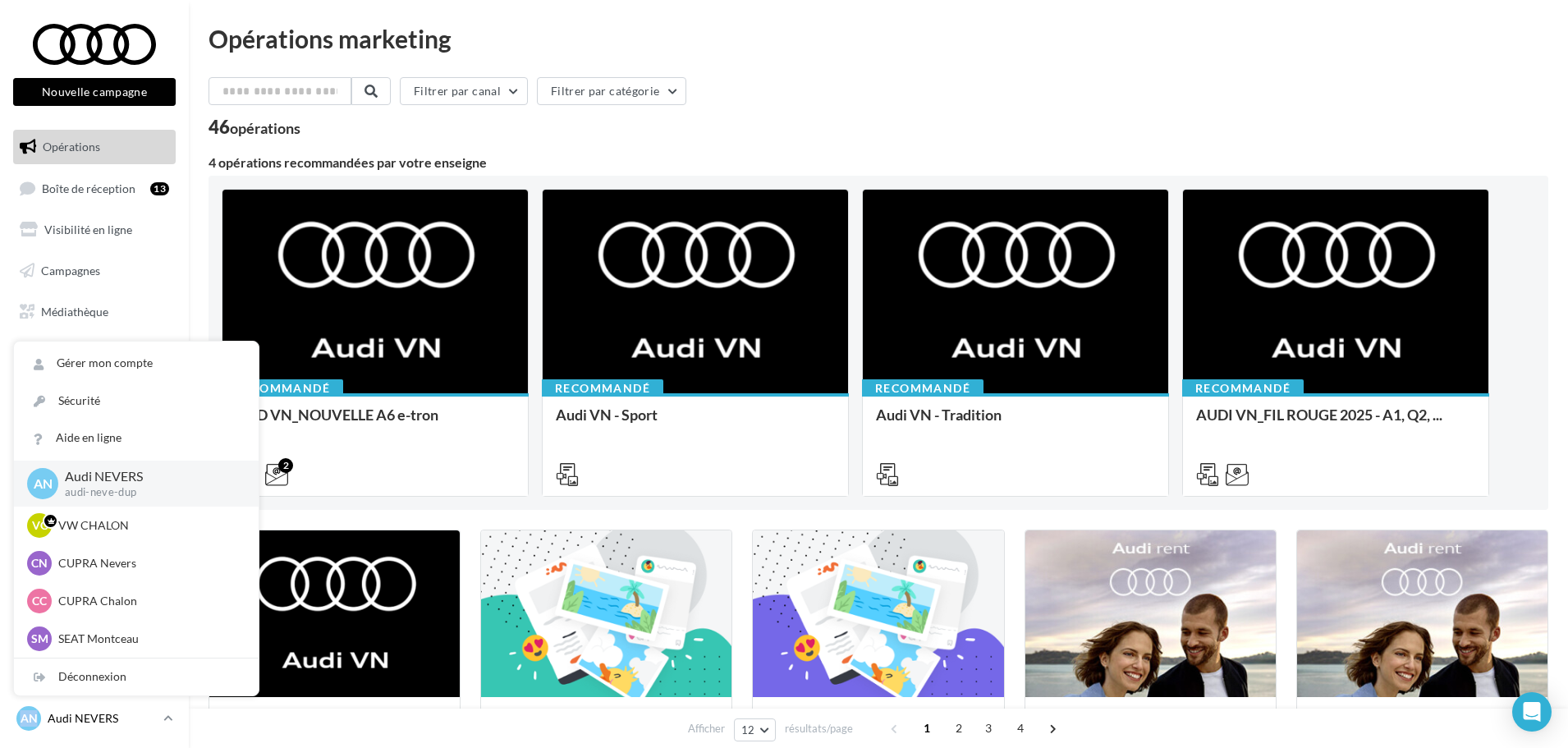
click at [21, 715] on span "AN" at bounding box center [29, 718] width 17 height 16
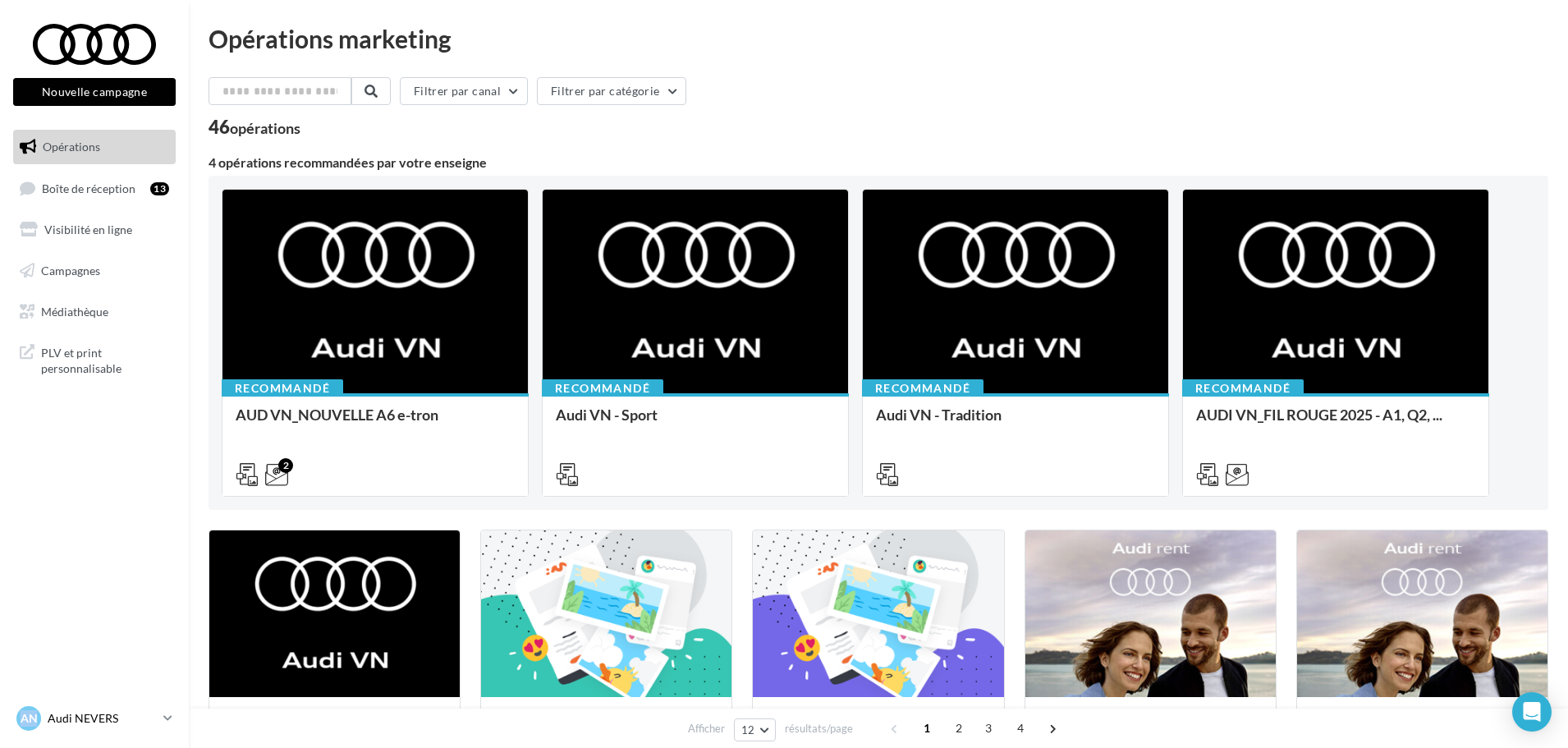
click at [21, 715] on span "AN" at bounding box center [29, 718] width 17 height 16
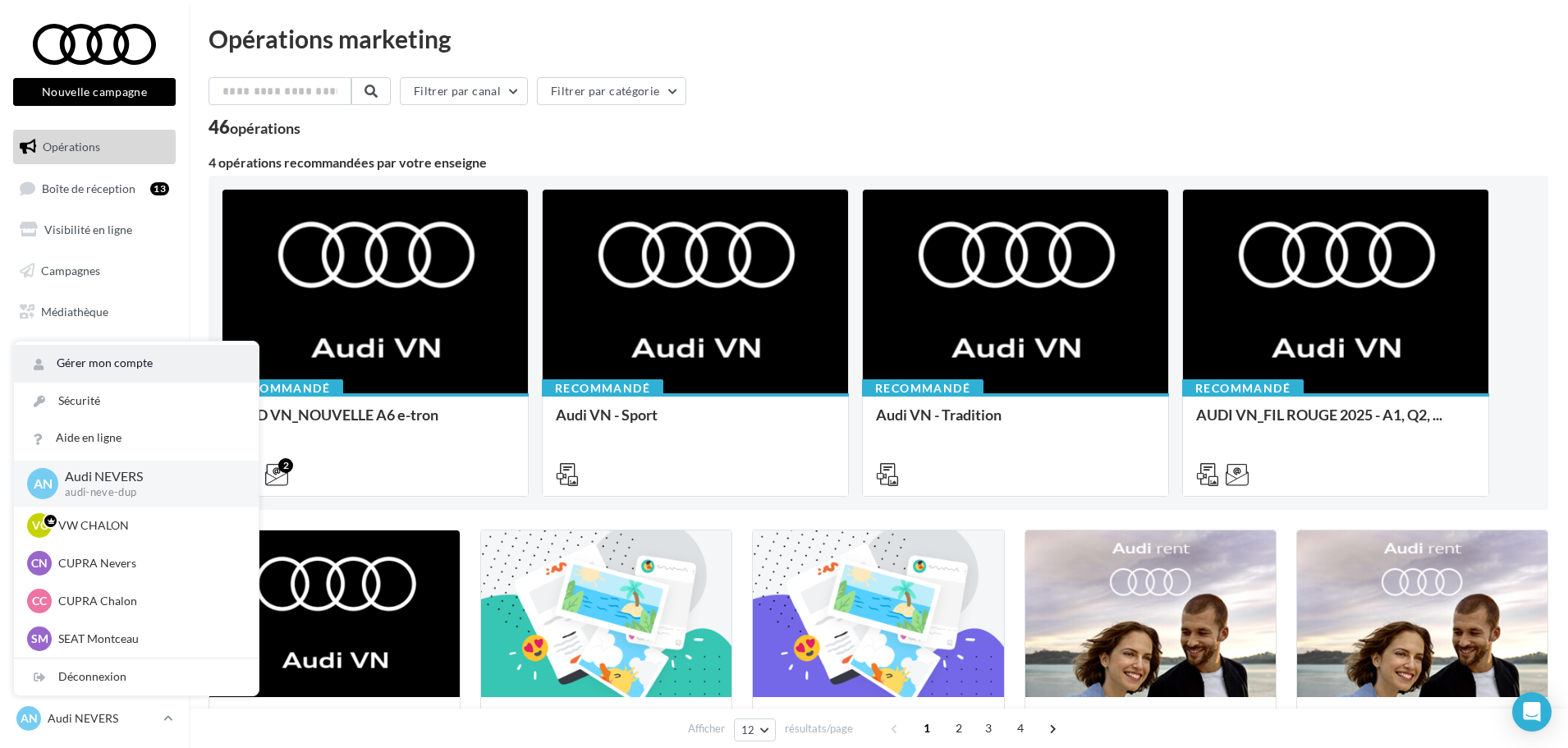
click at [122, 368] on link "Gérer mon compte" at bounding box center [136, 363] width 245 height 37
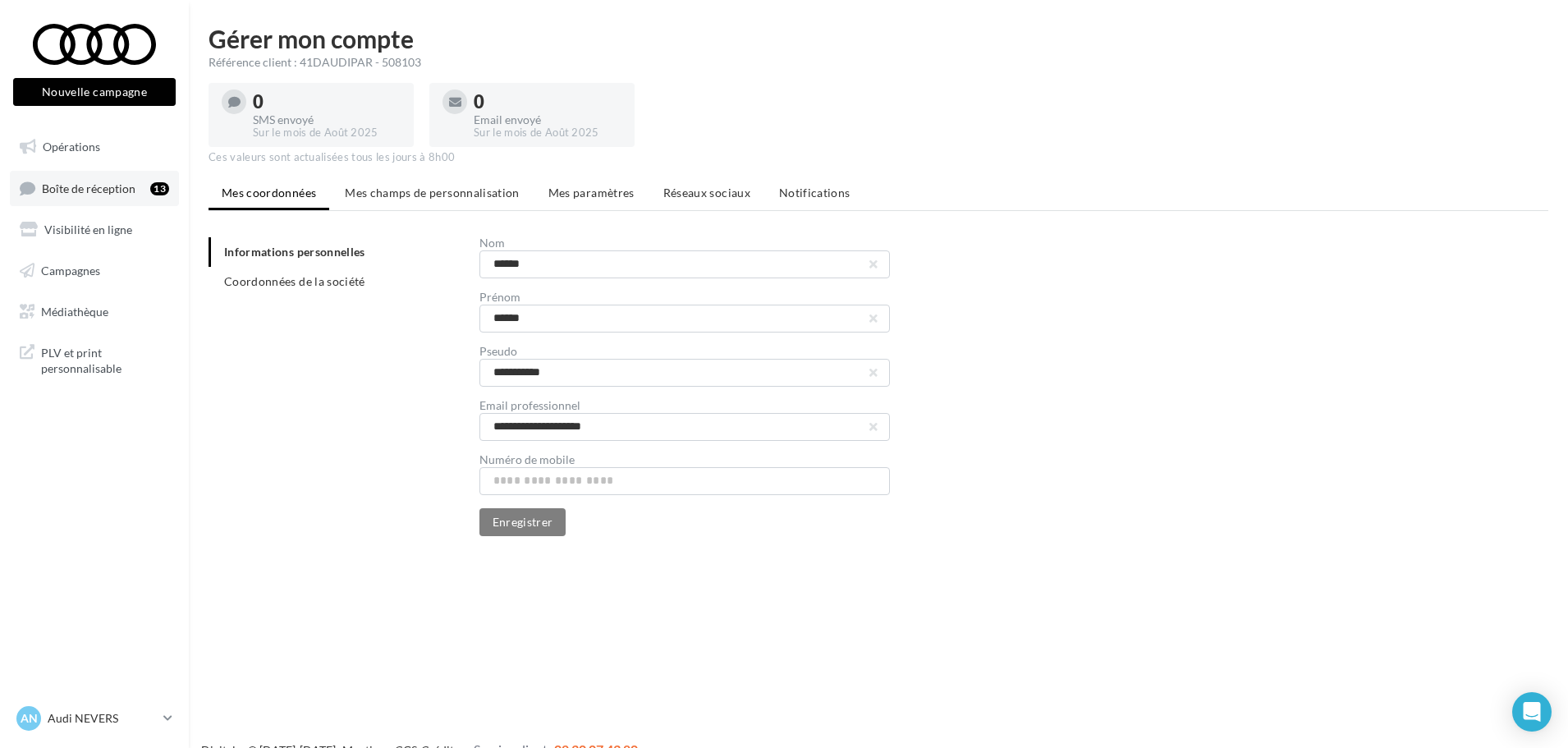
click at [85, 199] on link "Boîte de réception 13" at bounding box center [94, 188] width 169 height 35
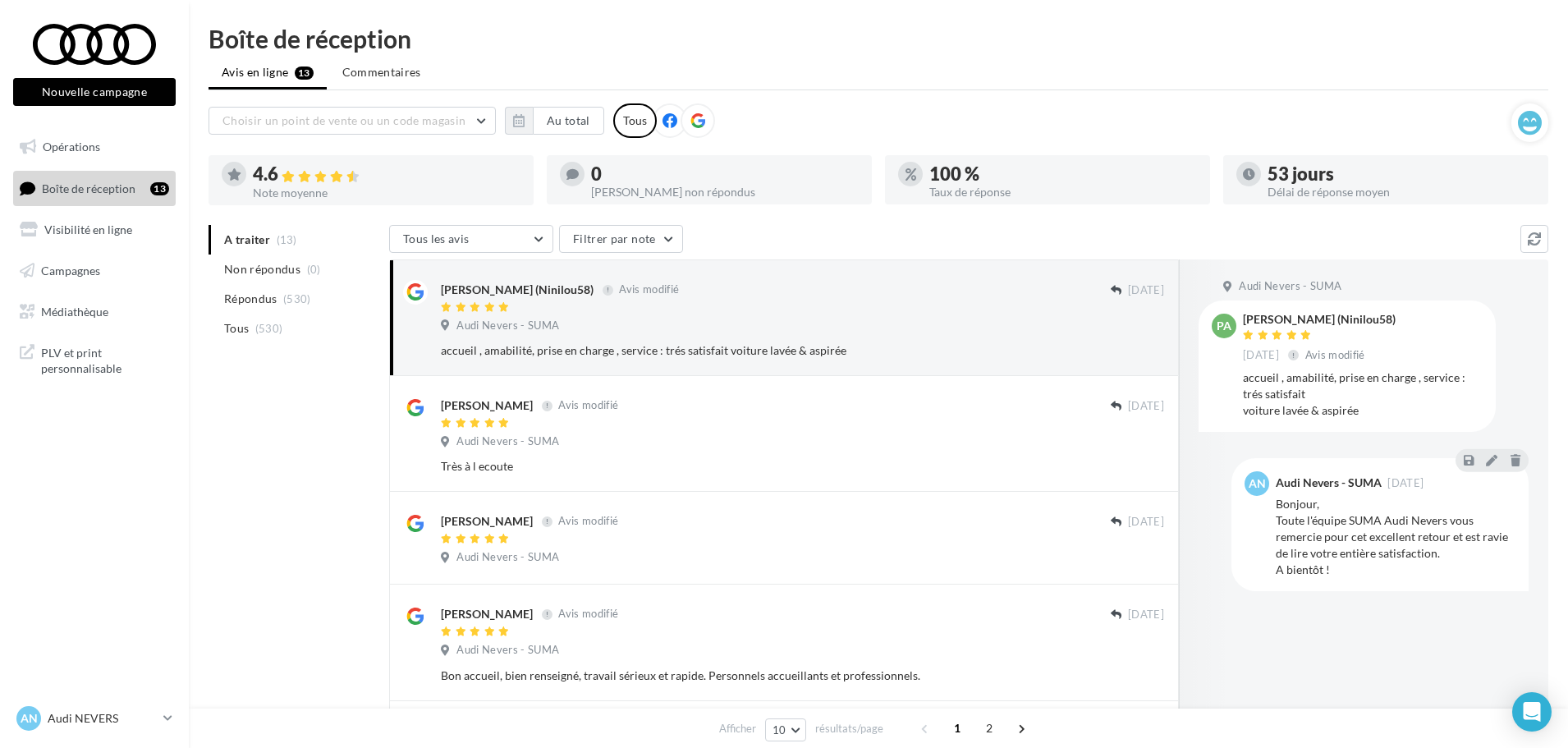
click at [697, 121] on icon at bounding box center [697, 121] width 15 height 15
click at [169, 717] on icon at bounding box center [168, 717] width 9 height 14
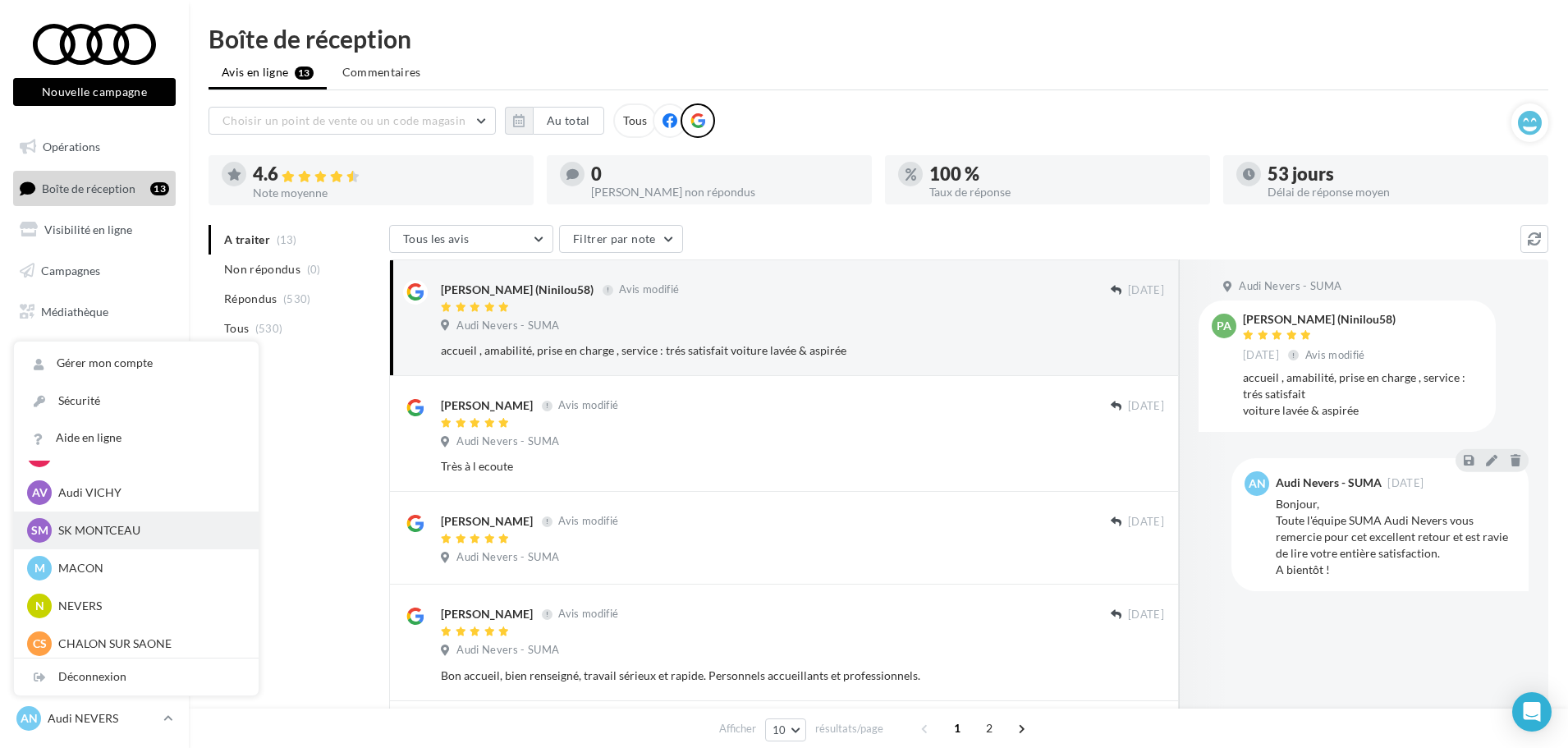
scroll to position [903, 0]
click at [83, 490] on p "Audi VICHY" at bounding box center [148, 491] width 180 height 16
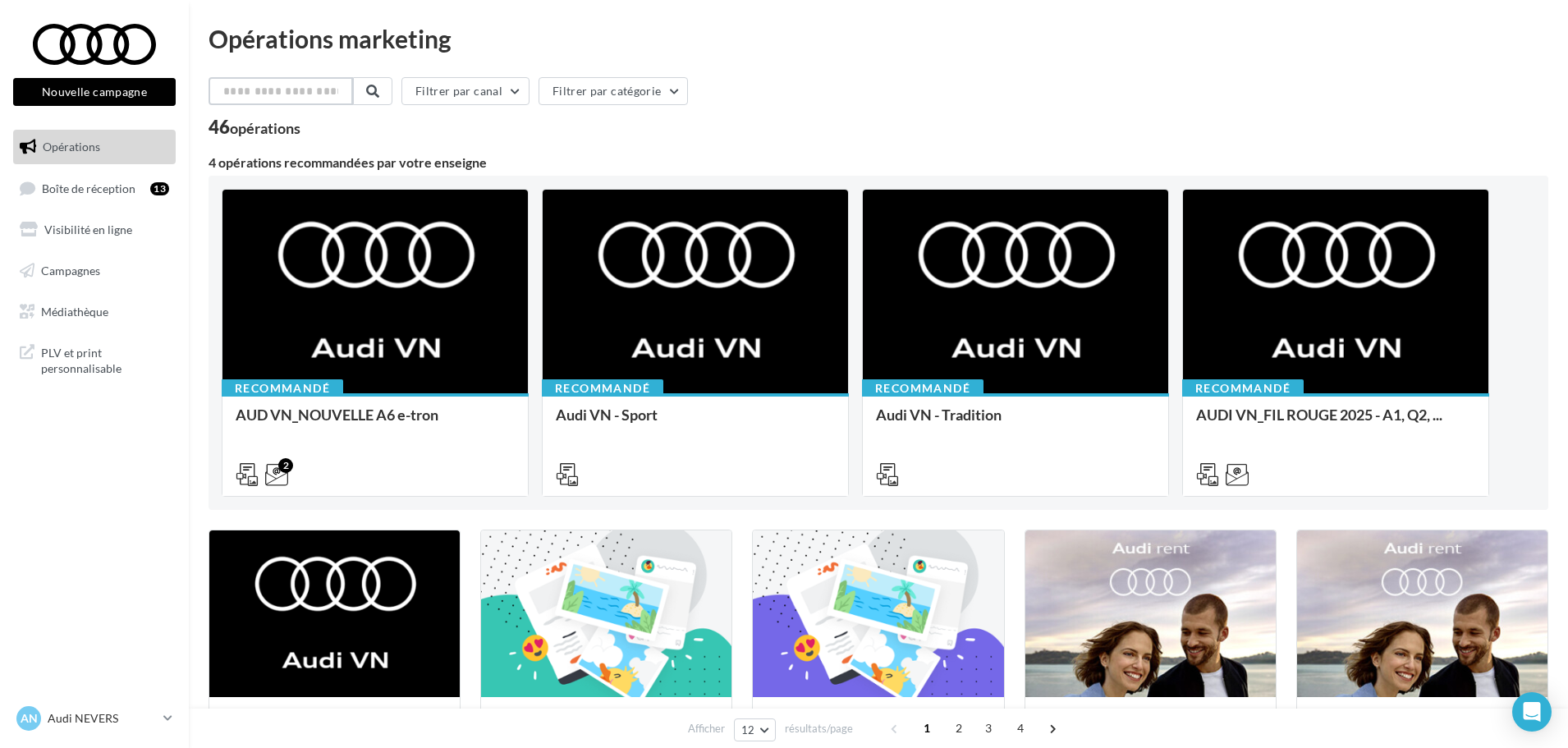
click at [333, 90] on input "text" at bounding box center [280, 91] width 144 height 28
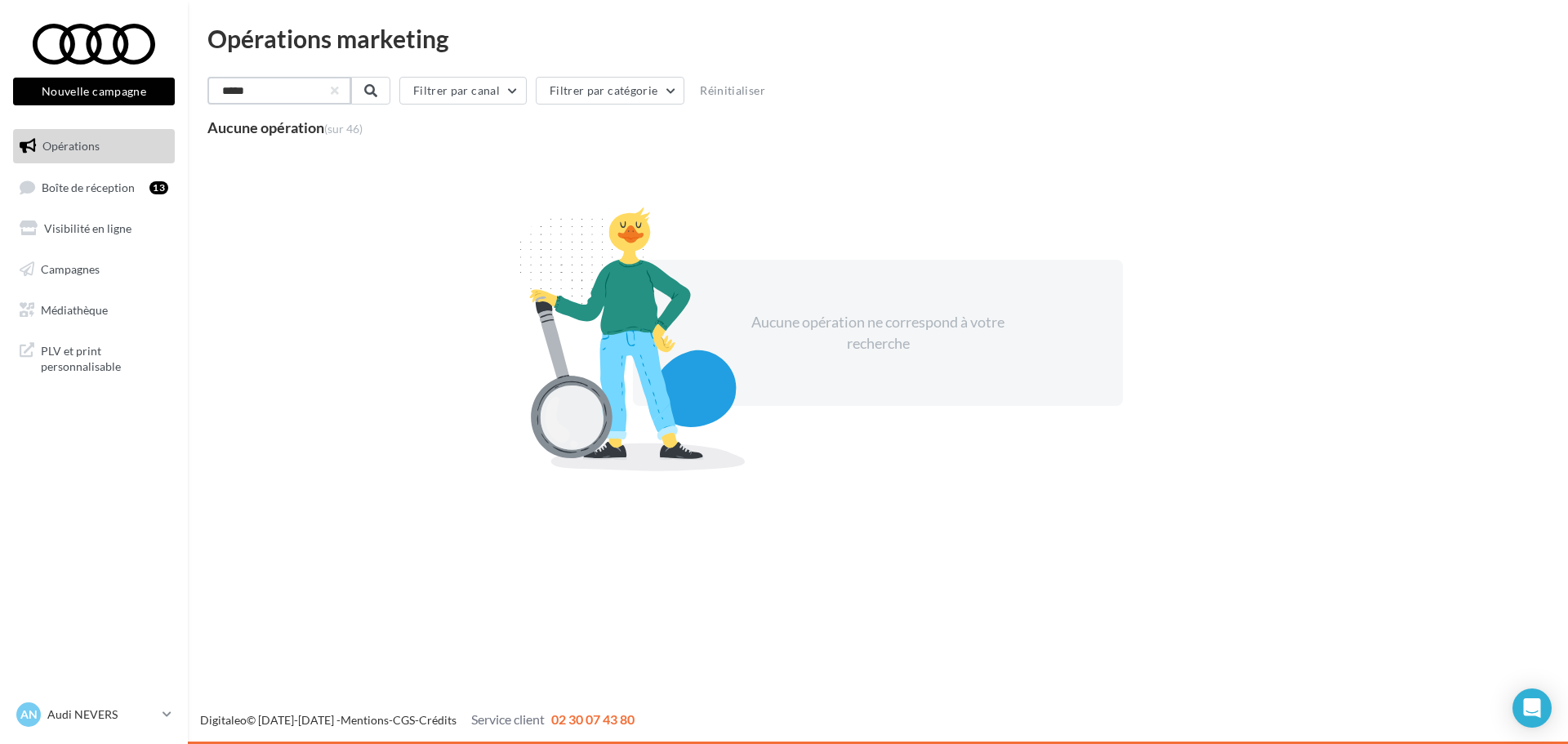
drag, startPoint x: 281, startPoint y: 91, endPoint x: 177, endPoint y: 91, distance: 104.0
click at [177, 91] on div "Nouvelle campagne Nouvelle campagne Opérations Boîte de réception 13 Visibilité…" at bounding box center [784, 372] width 1568 height 744
type input "*****"
click at [107, 312] on span "Médiathèque" at bounding box center [74, 308] width 67 height 14
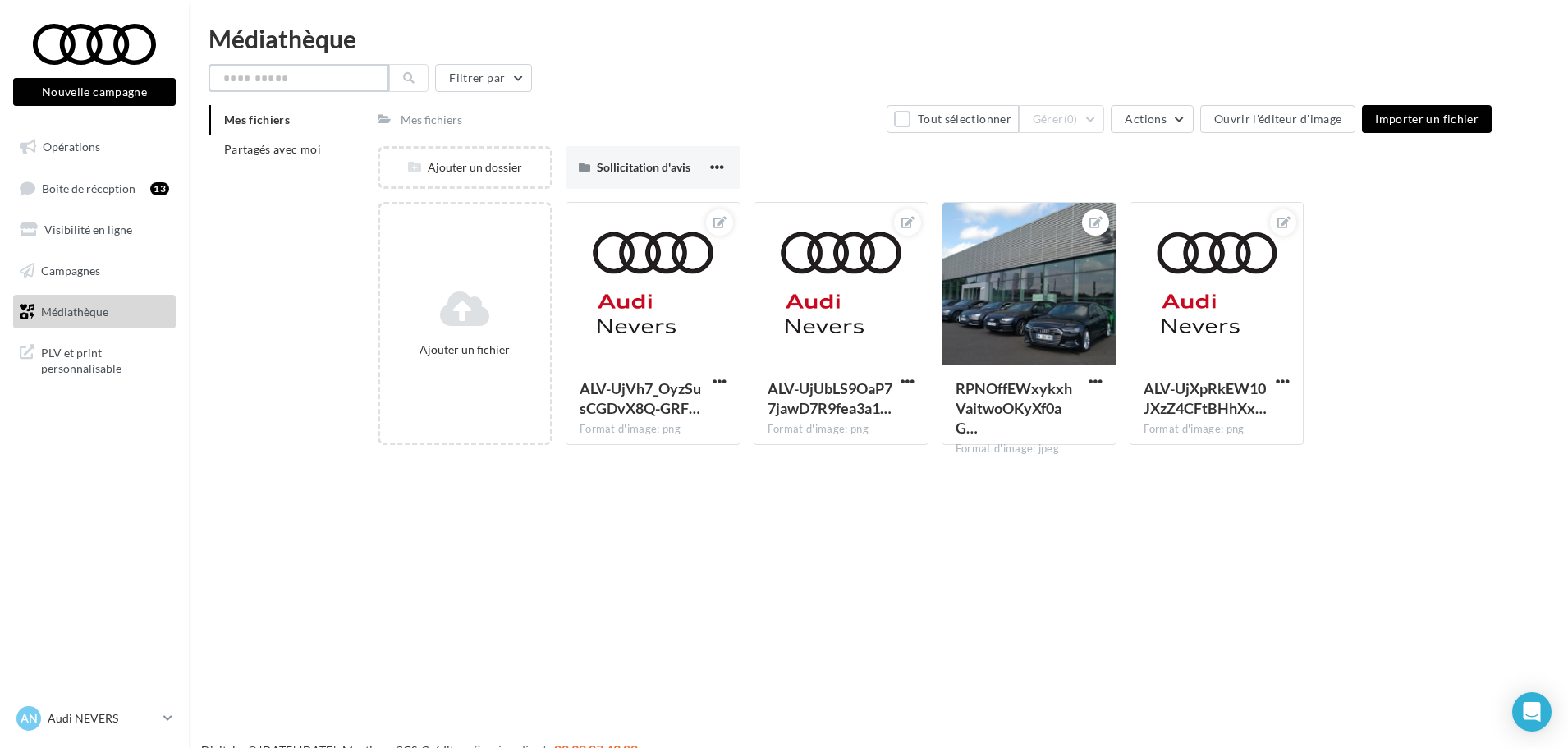
click at [287, 83] on input "text" at bounding box center [298, 78] width 180 height 28
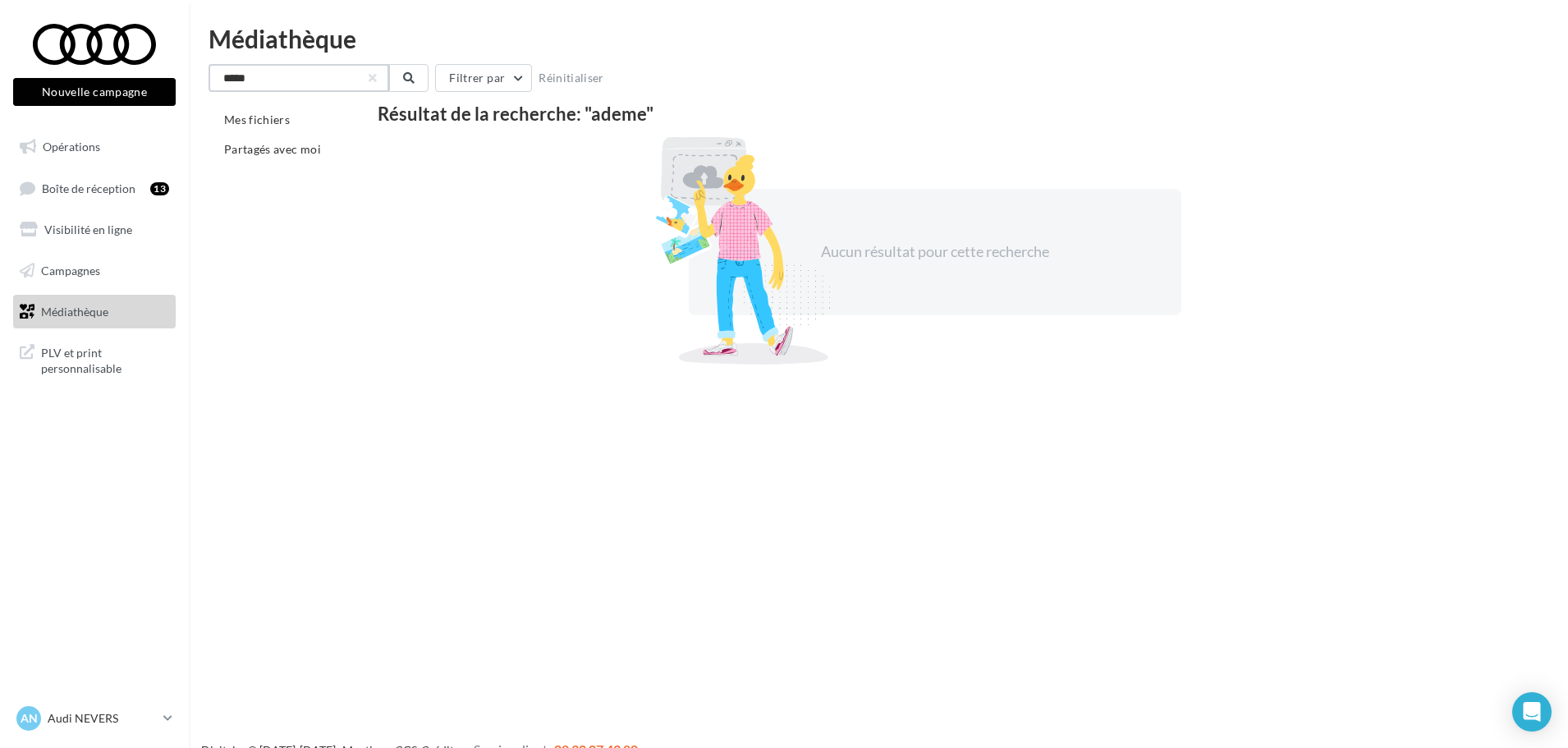
drag, startPoint x: 287, startPoint y: 83, endPoint x: 215, endPoint y: 76, distance: 72.3
click at [215, 76] on input "*****" at bounding box center [298, 78] width 180 height 28
type input "*****"
click at [261, 151] on span "Partagés avec moi" at bounding box center [272, 149] width 97 height 14
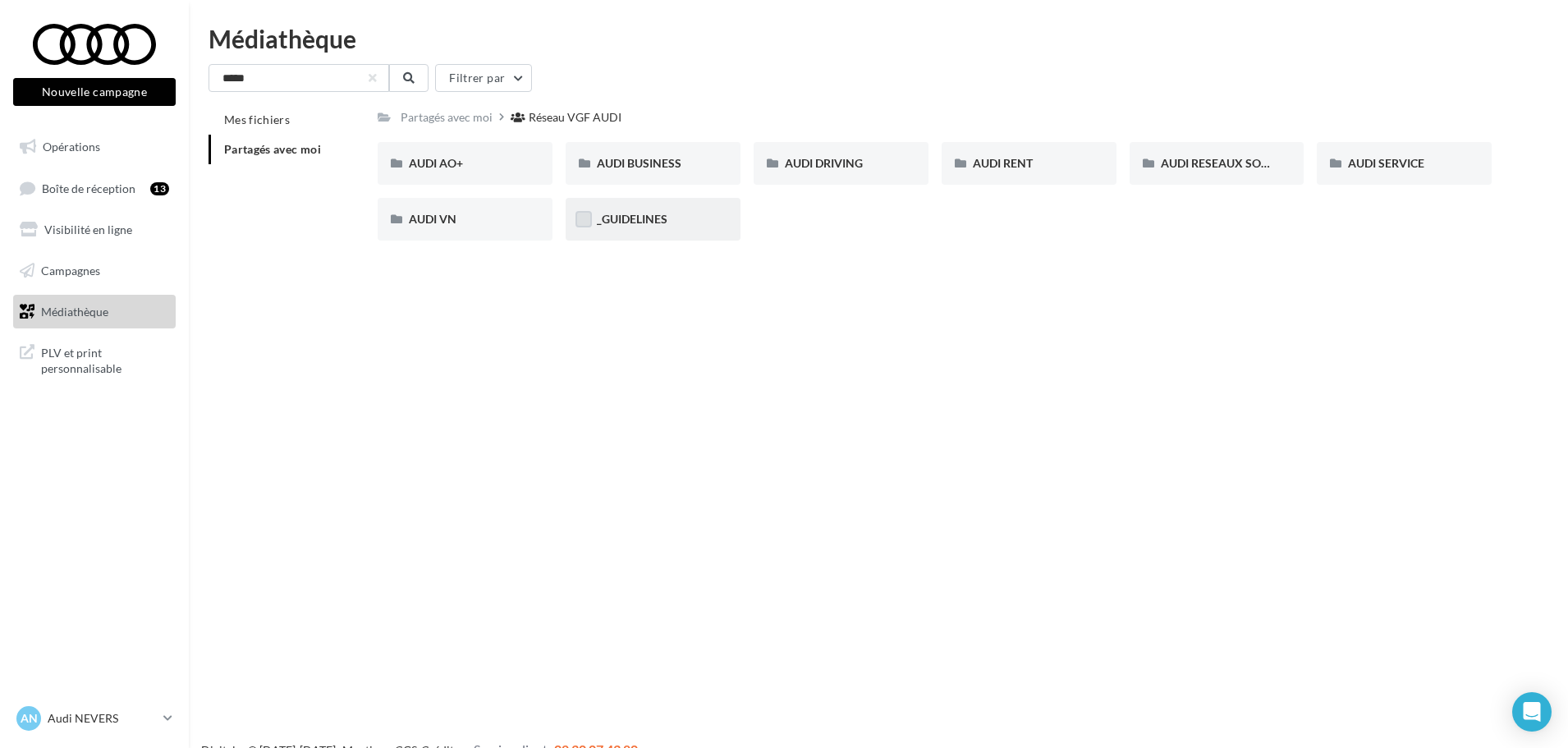
click at [590, 218] on label at bounding box center [584, 219] width 16 height 16
click at [470, 218] on div "AUDI VN" at bounding box center [465, 219] width 112 height 16
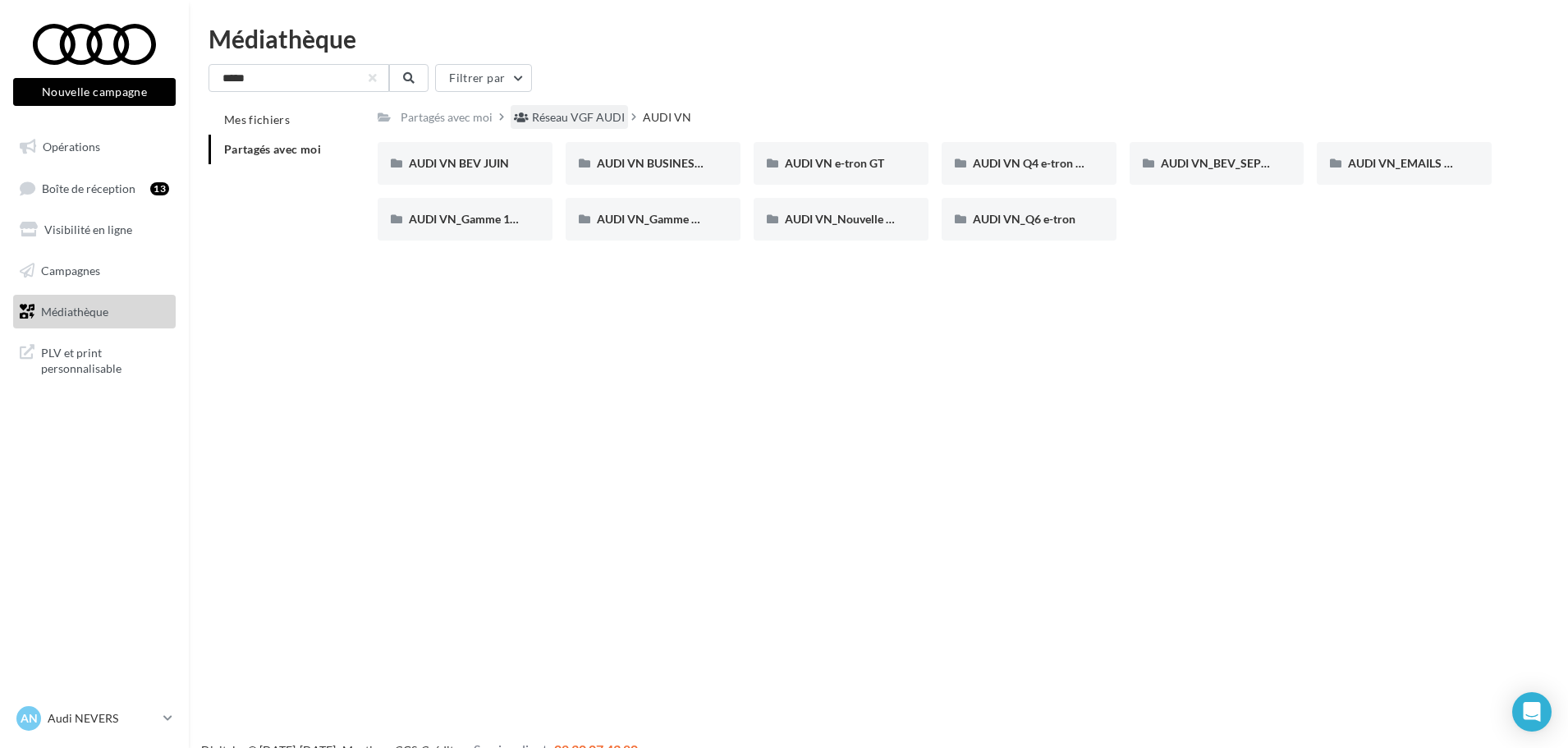
click at [609, 117] on div "Réseau VGF AUDI" at bounding box center [579, 117] width 93 height 16
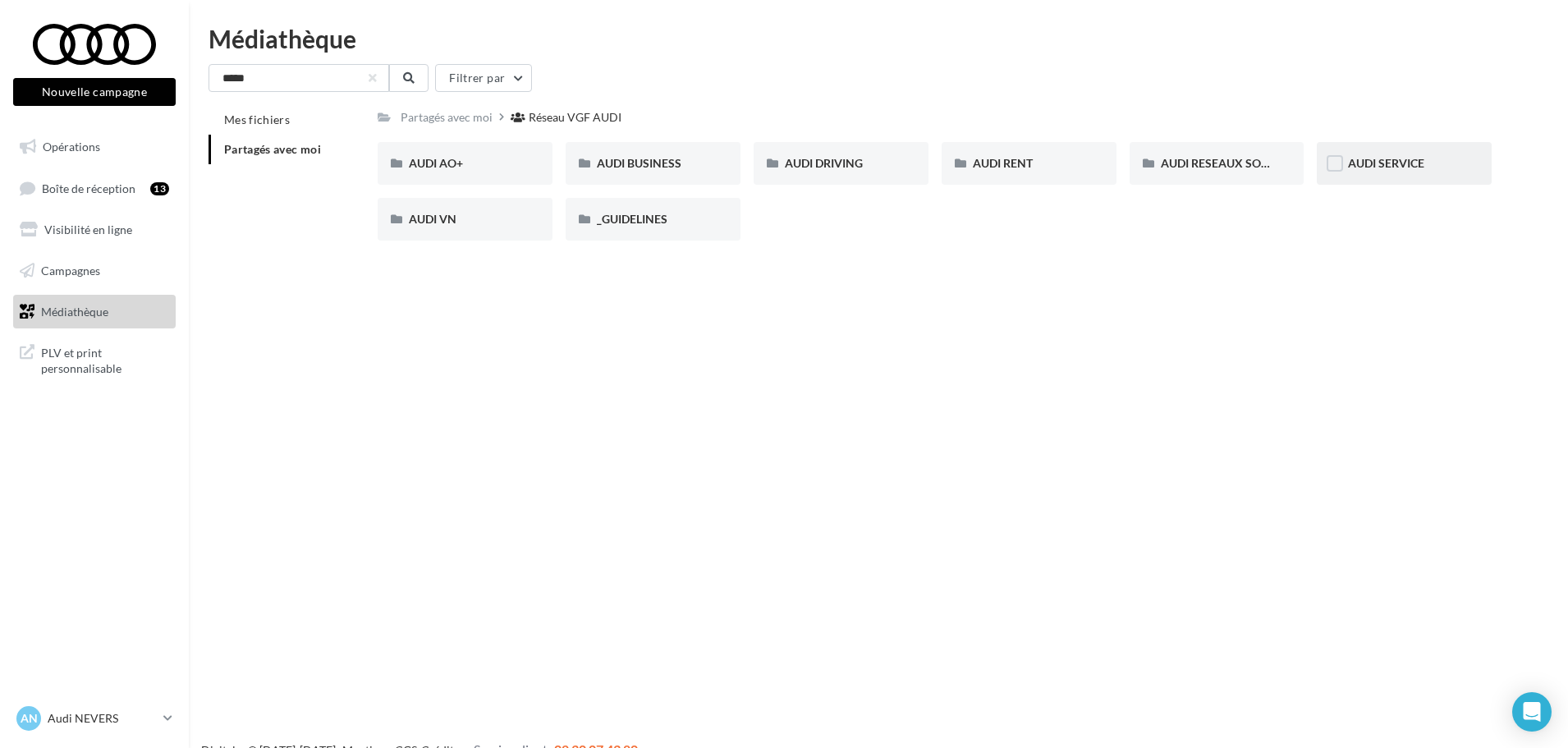
click at [1351, 170] on div "AUDI SERVICE" at bounding box center [1405, 163] width 112 height 16
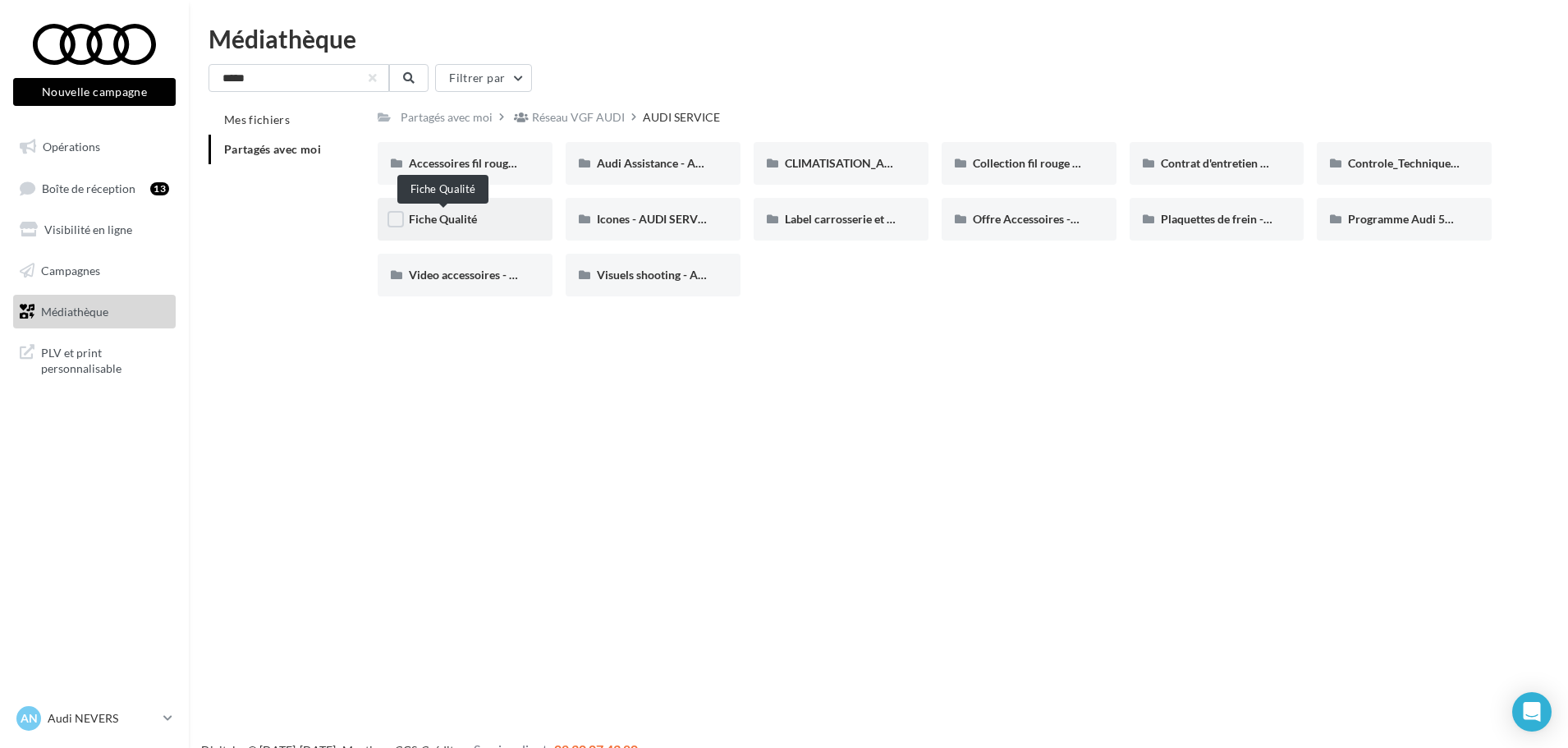
click at [471, 222] on span "Fiche Qualité" at bounding box center [443, 219] width 68 height 14
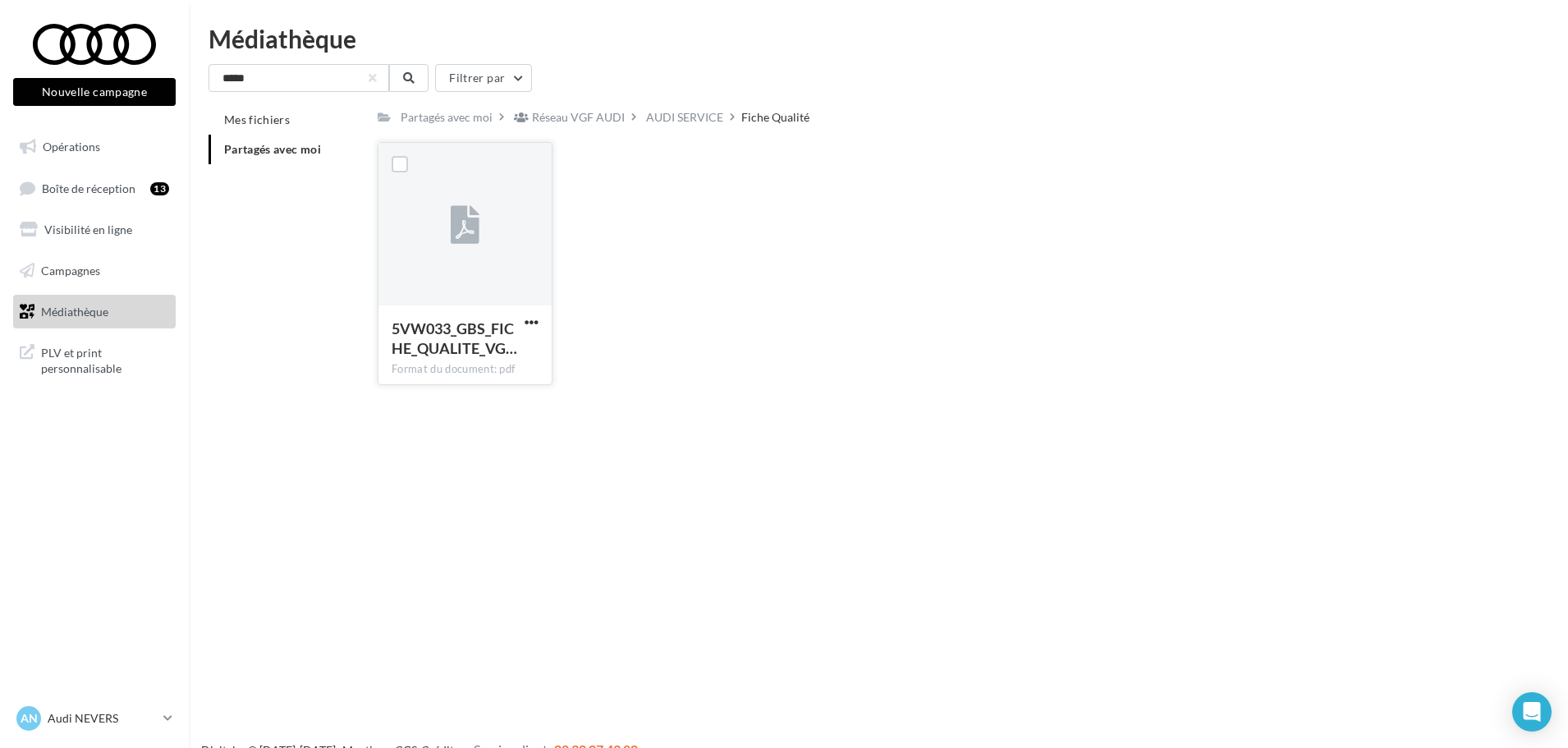
click at [478, 285] on div at bounding box center [464, 225] width 173 height 164
click at [462, 229] on icon at bounding box center [465, 226] width 29 height 38
click at [482, 343] on span "5VW033_GBS_FICHE_QUALITE_VG…" at bounding box center [454, 338] width 126 height 38
click at [395, 168] on label at bounding box center [400, 164] width 16 height 16
click at [527, 325] on span "button" at bounding box center [531, 322] width 14 height 14
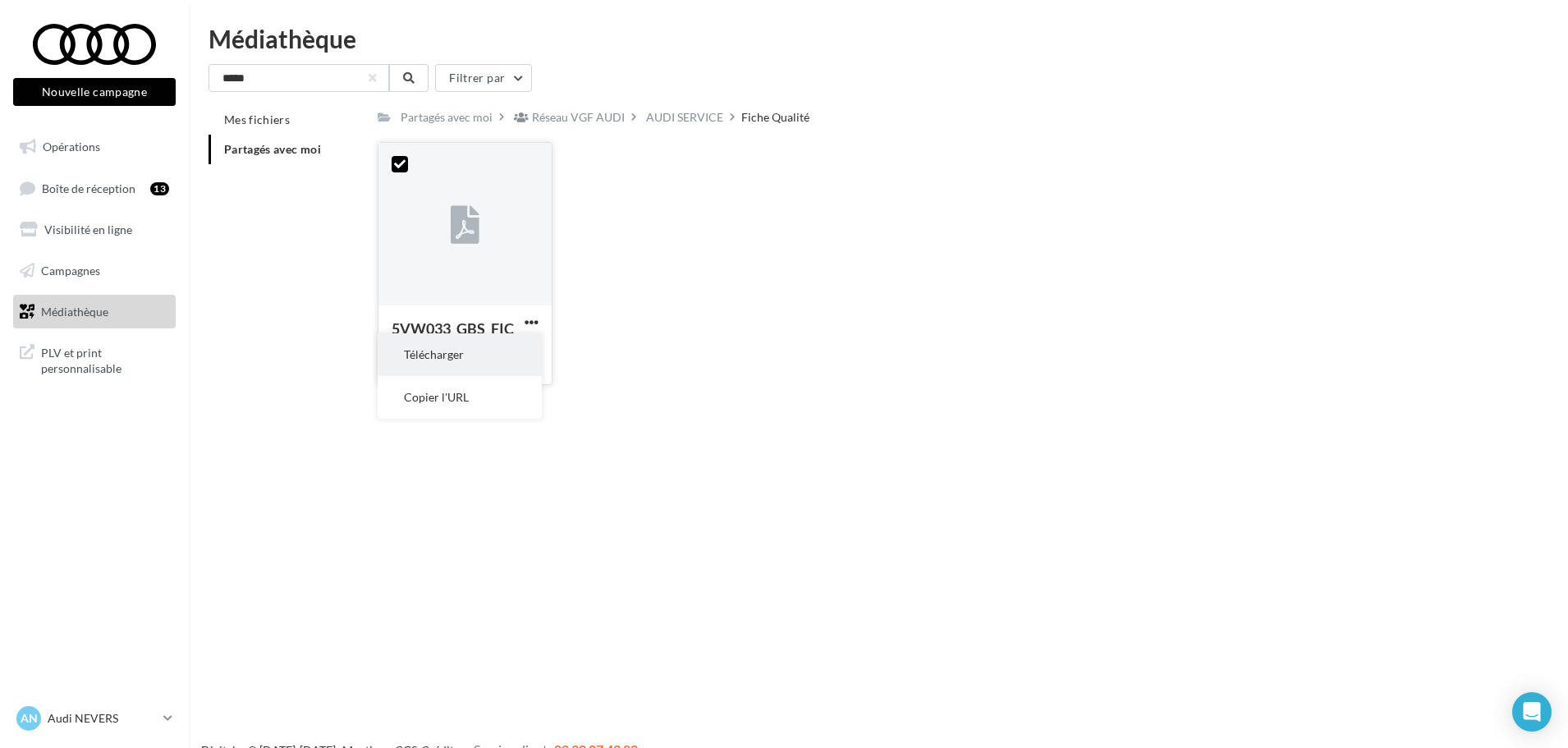
click at [521, 345] on button "Télécharger" at bounding box center [459, 355] width 164 height 43
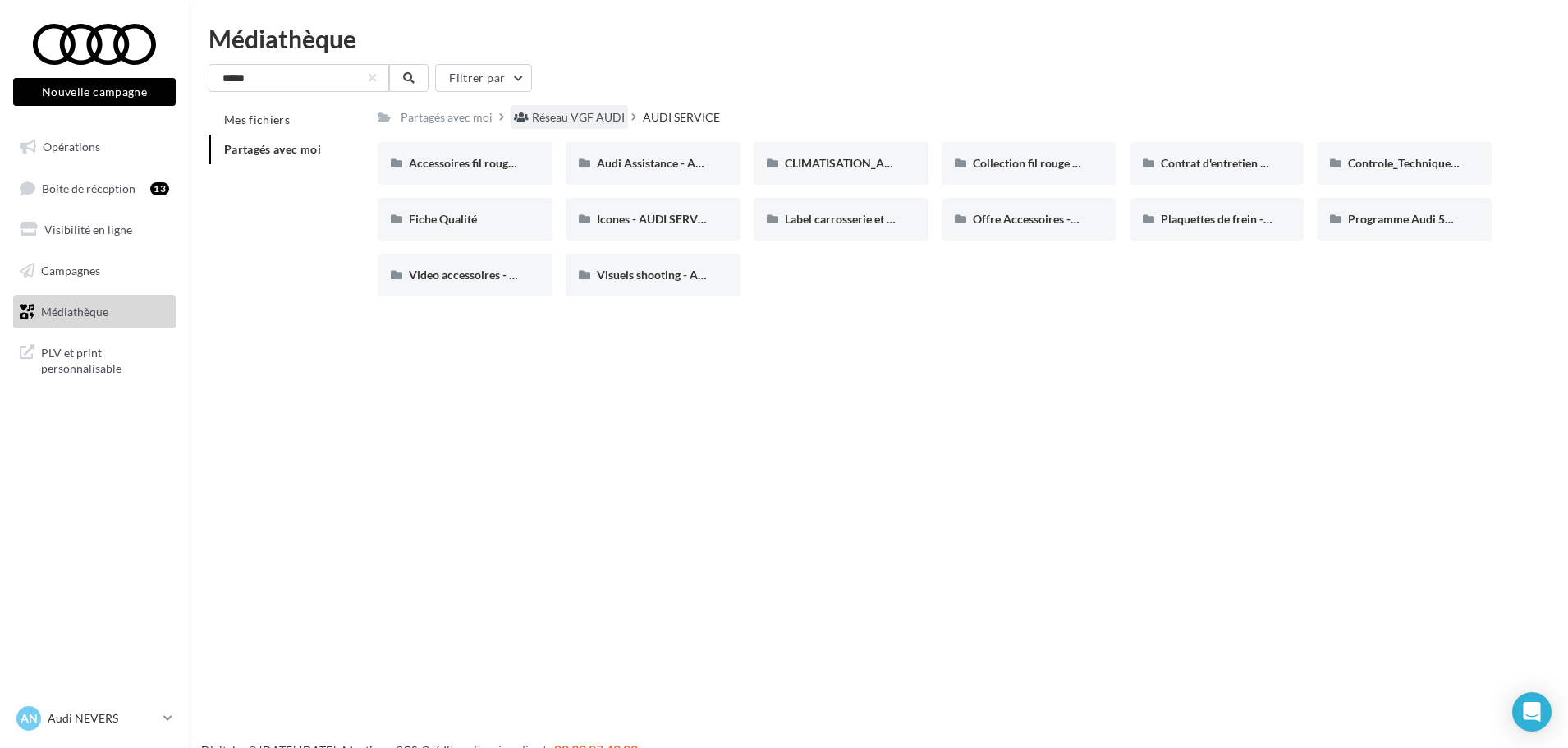
click at [585, 123] on div "Réseau VGF AUDI" at bounding box center [579, 117] width 93 height 16
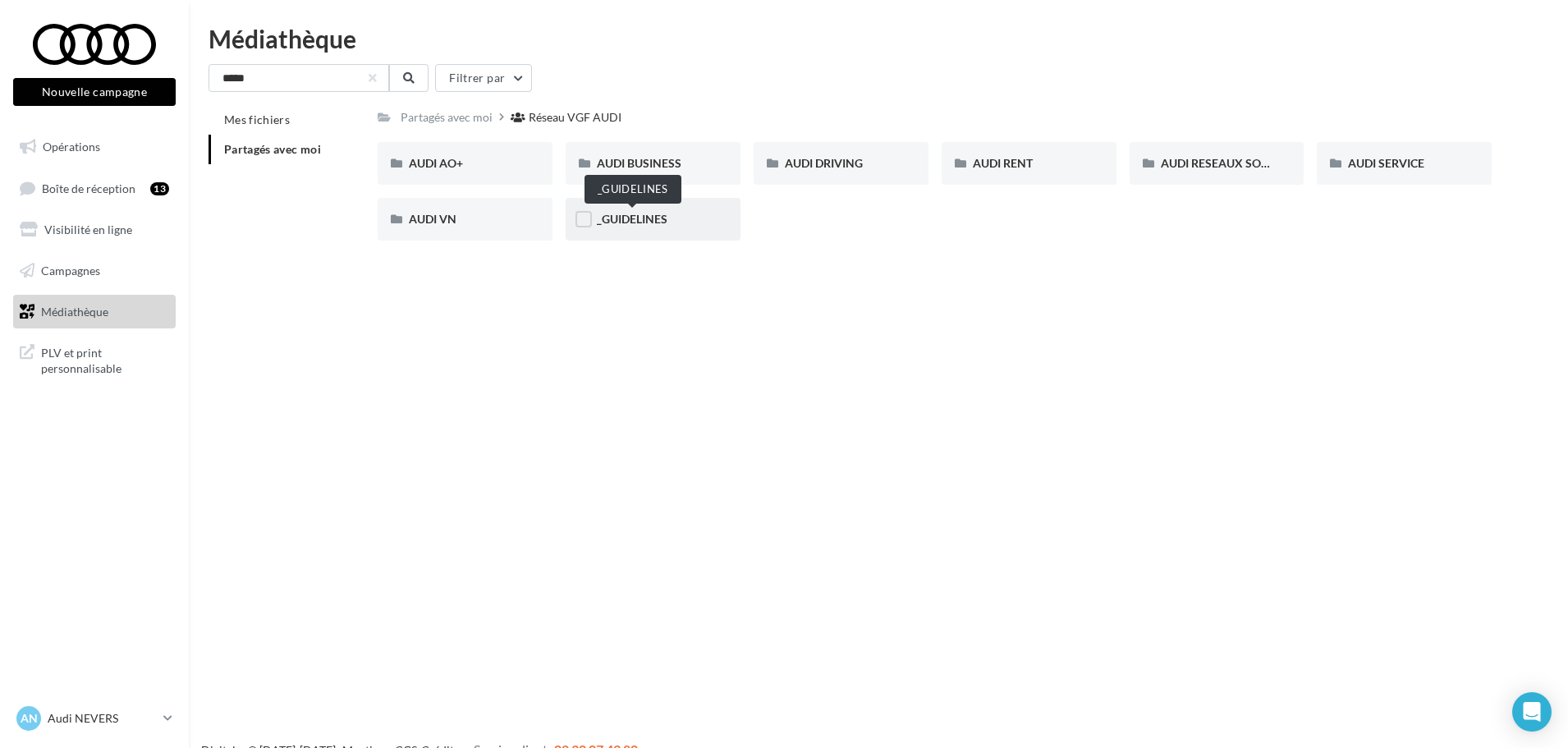
click at [634, 213] on span "_GUIDELINES" at bounding box center [632, 219] width 71 height 14
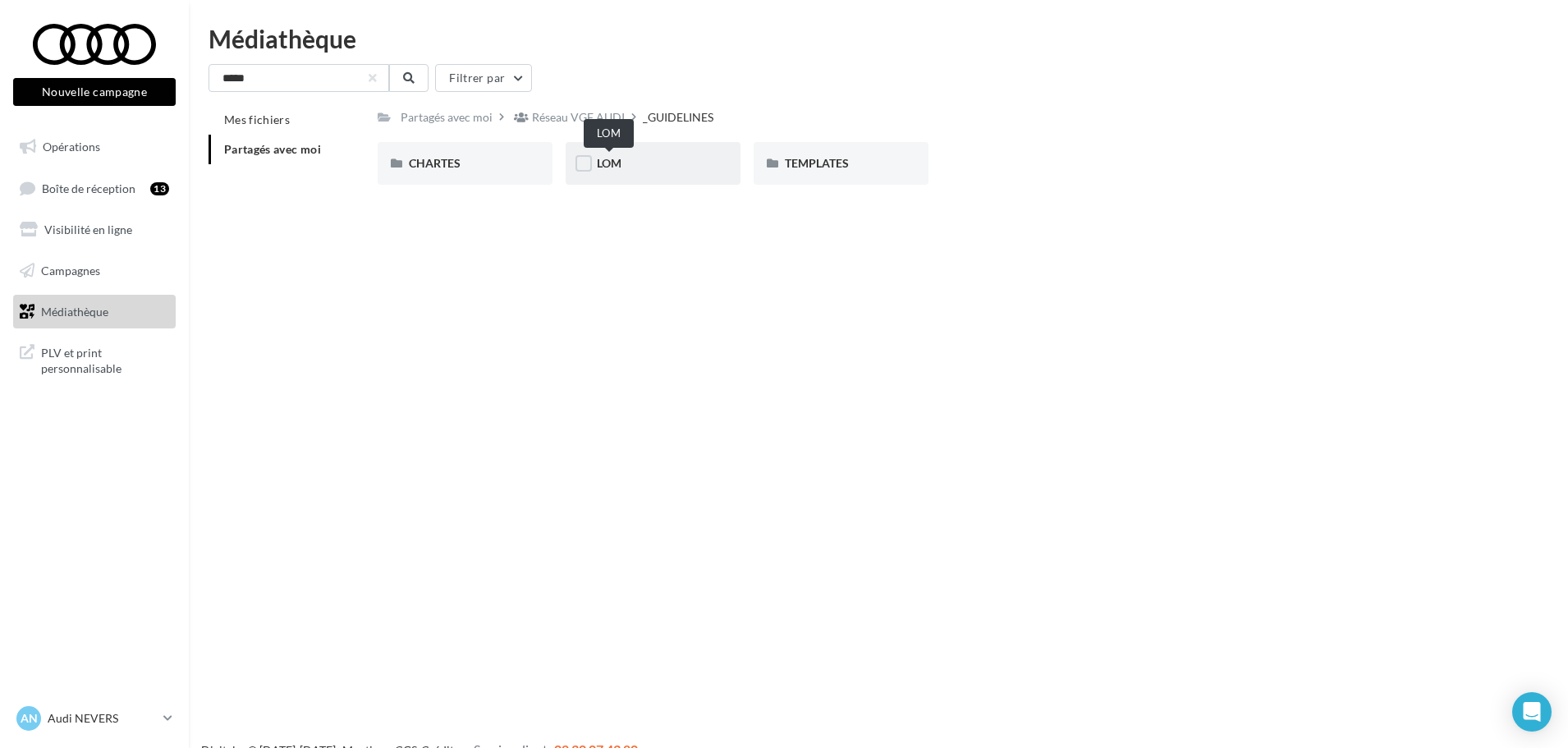
click at [612, 162] on span "LOM" at bounding box center [609, 162] width 24 height 14
click at [463, 166] on div "CHARTES" at bounding box center [465, 163] width 112 height 16
click at [582, 117] on div "Réseau VGF AUDI" at bounding box center [579, 117] width 93 height 16
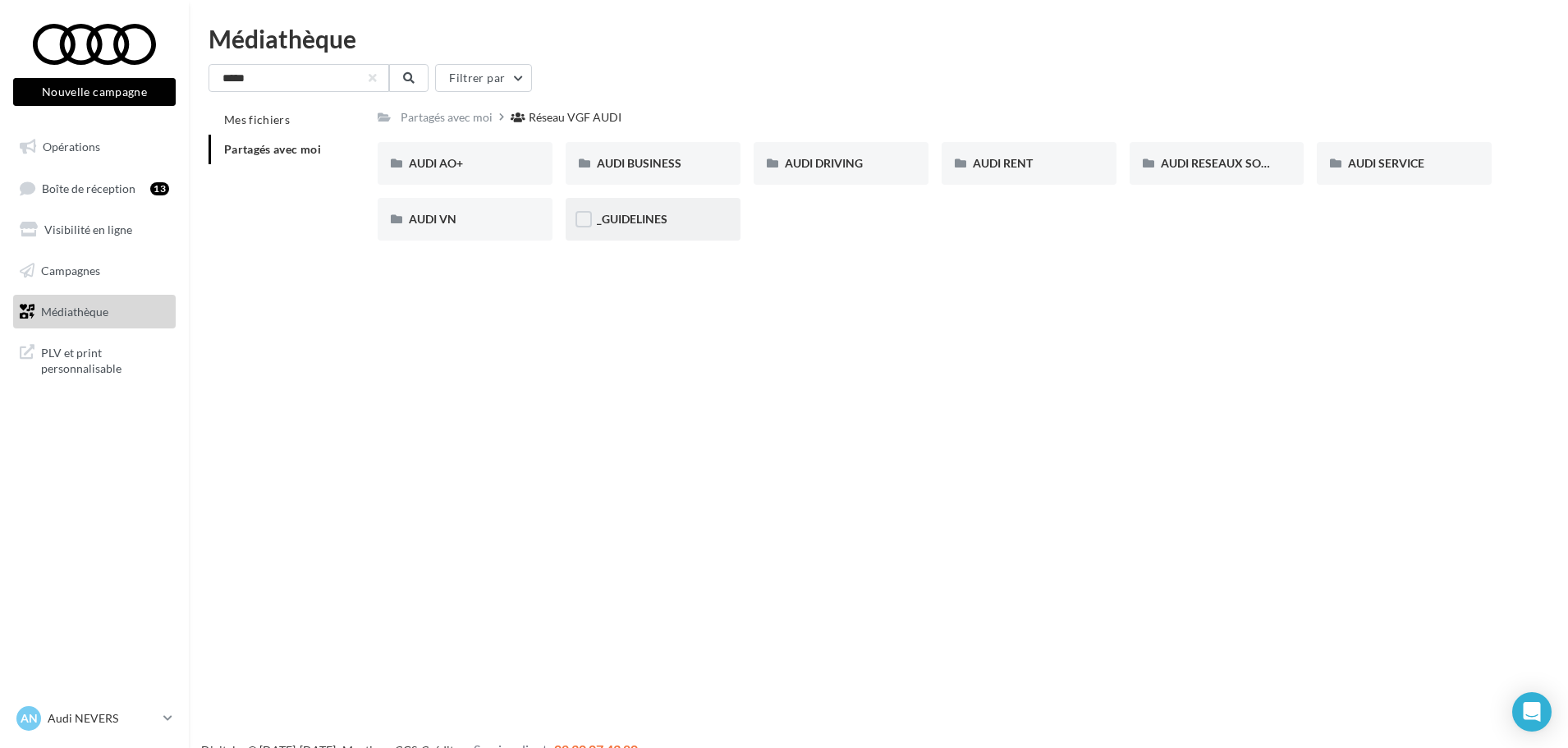
click at [657, 209] on div "_GUIDELINES" at bounding box center [653, 219] width 175 height 43
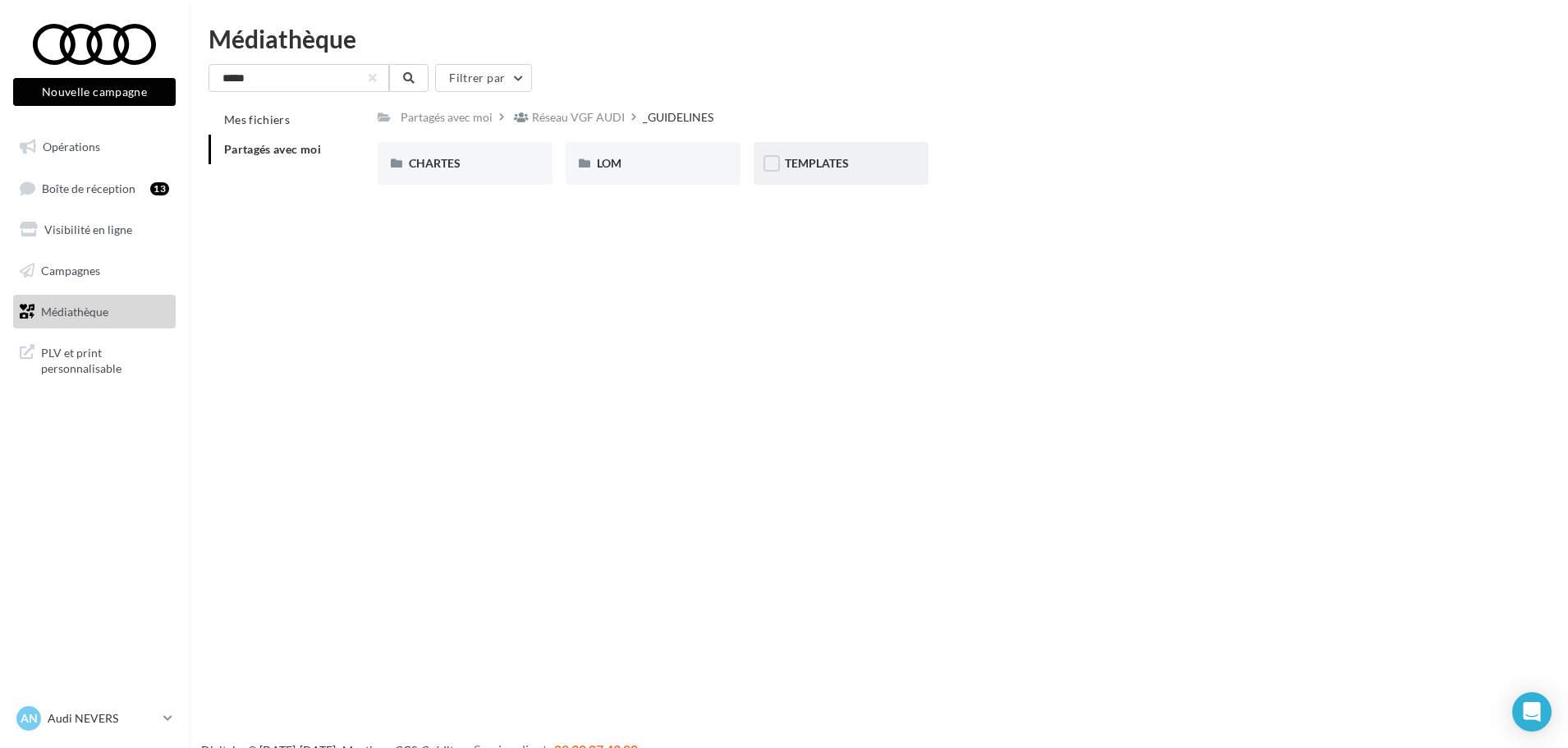
click at [821, 155] on div "TEMPLATES" at bounding box center [841, 163] width 112 height 16
click at [433, 163] on span "AUDI FLEET" at bounding box center [440, 162] width 63 height 14
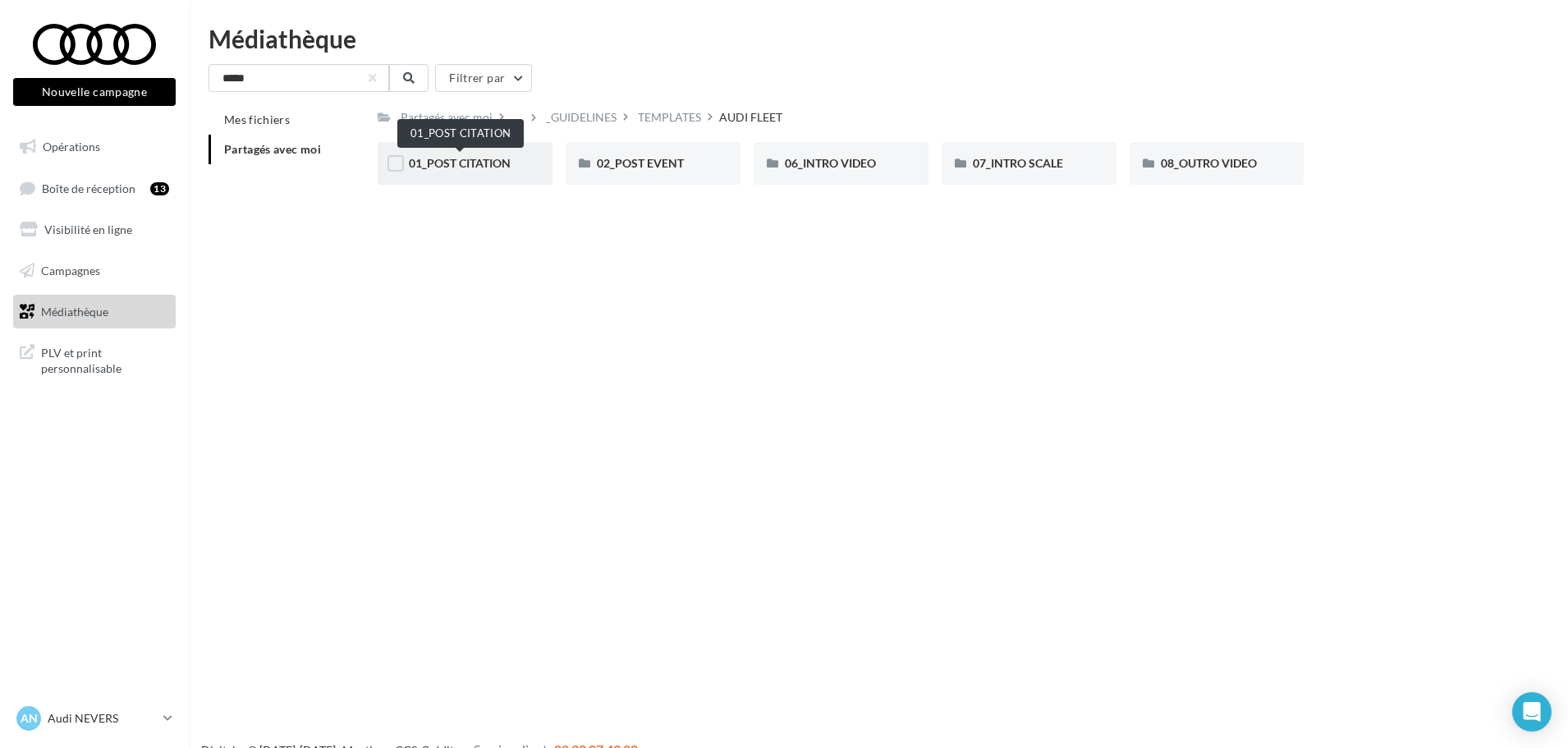
click at [461, 160] on span "01_POST CITATION" at bounding box center [460, 162] width 102 height 14
click at [649, 167] on span "02_POST EVENT" at bounding box center [640, 162] width 87 height 14
click at [1047, 164] on span "07_INTRO SCALE" at bounding box center [1018, 162] width 91 height 14
